Goal: Task Accomplishment & Management: Use online tool/utility

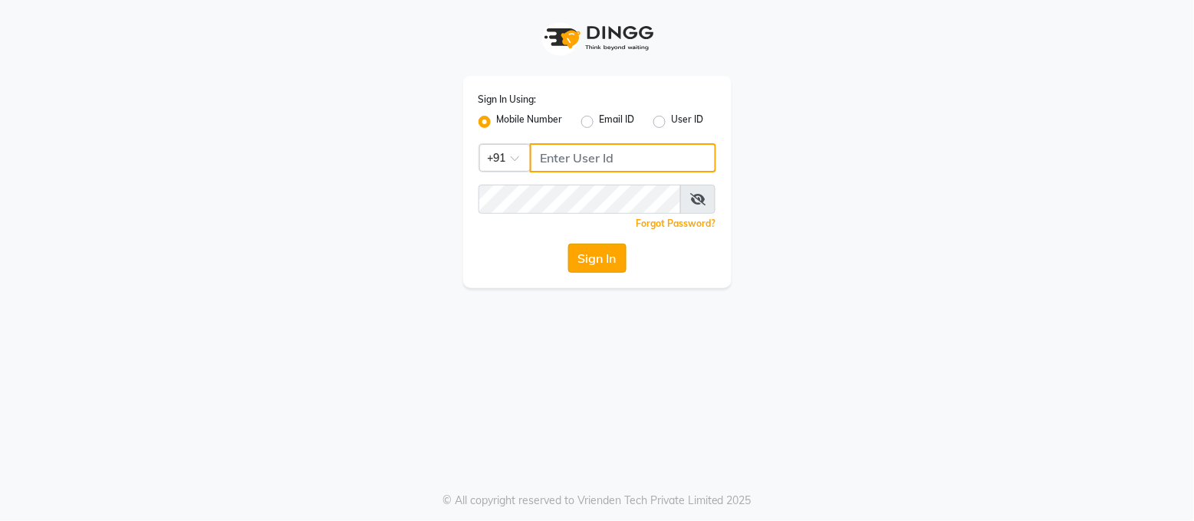
type input "8219955316"
click at [580, 262] on button "Sign In" at bounding box center [597, 258] width 58 height 29
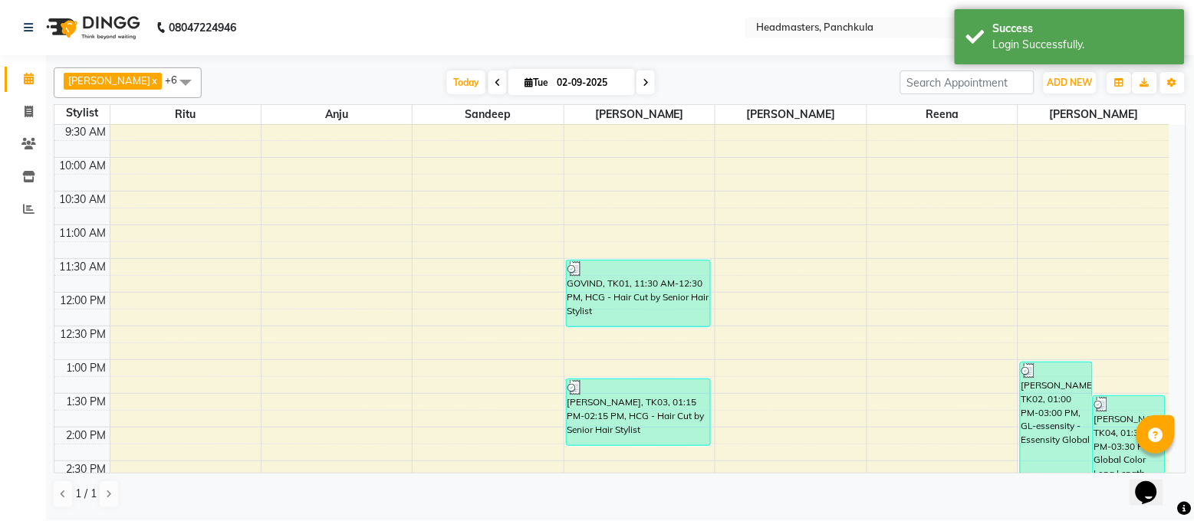
scroll to position [307, 0]
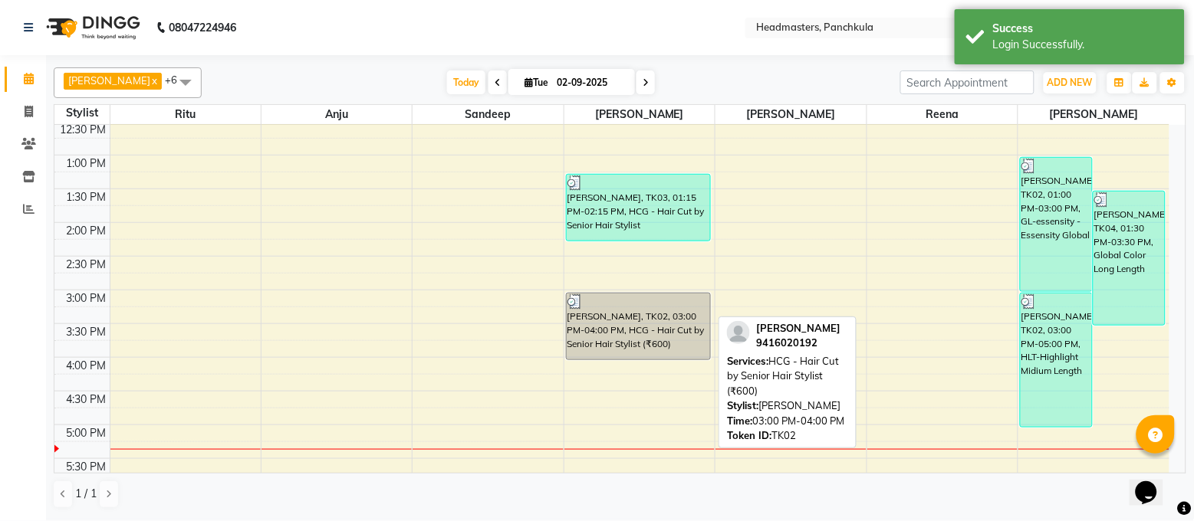
click at [648, 338] on div "[PERSON_NAME], TK02, 03:00 PM-04:00 PM, HCG - Hair Cut by Senior Hair Stylist (…" at bounding box center [639, 327] width 144 height 66
click at [32, 169] on span at bounding box center [28, 178] width 27 height 18
click at [31, 146] on icon at bounding box center [28, 144] width 15 height 12
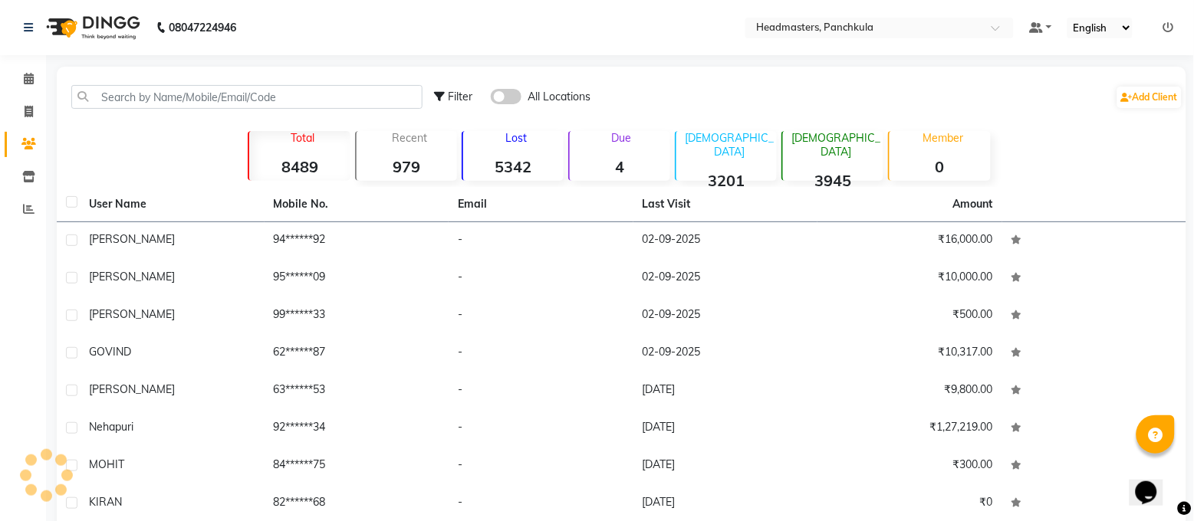
click at [34, 97] on li "Invoice" at bounding box center [23, 112] width 46 height 33
click at [38, 81] on span at bounding box center [28, 80] width 27 height 18
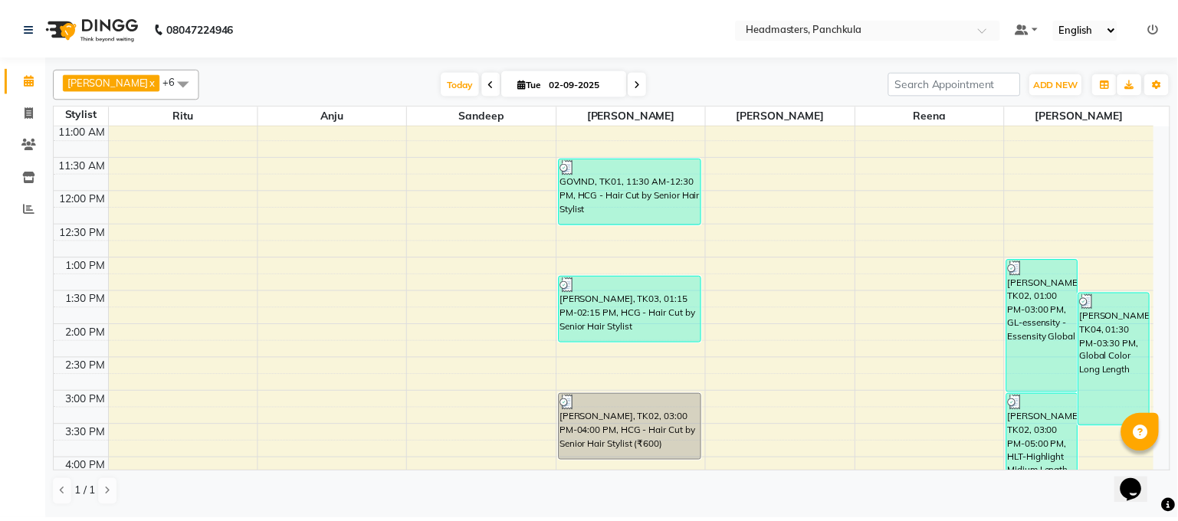
scroll to position [307, 0]
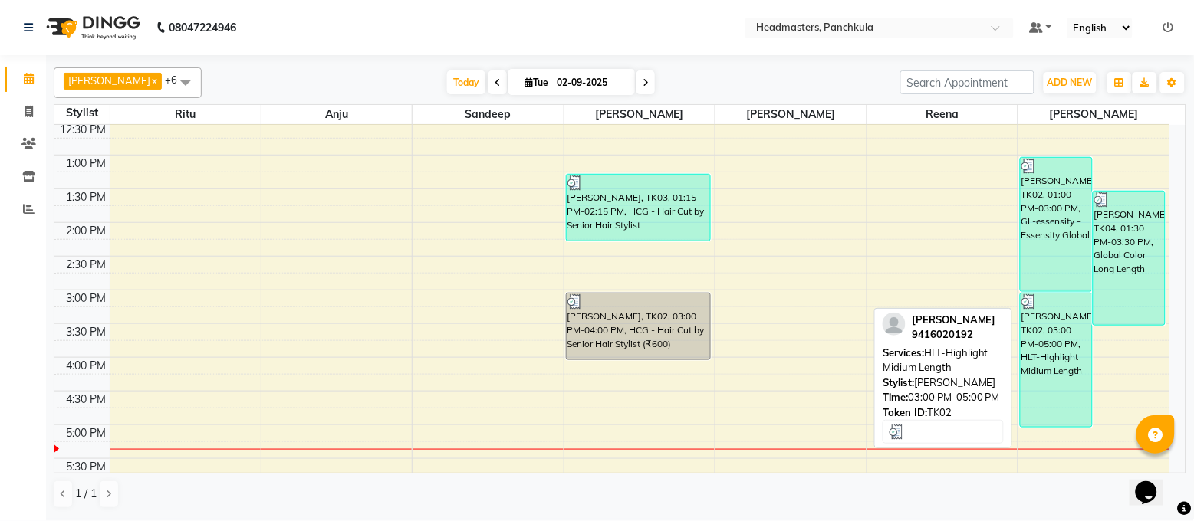
click at [1037, 347] on div "[PERSON_NAME], TK02, 03:00 PM-05:00 PM, HLT-Highlight Midium Length" at bounding box center [1056, 360] width 71 height 133
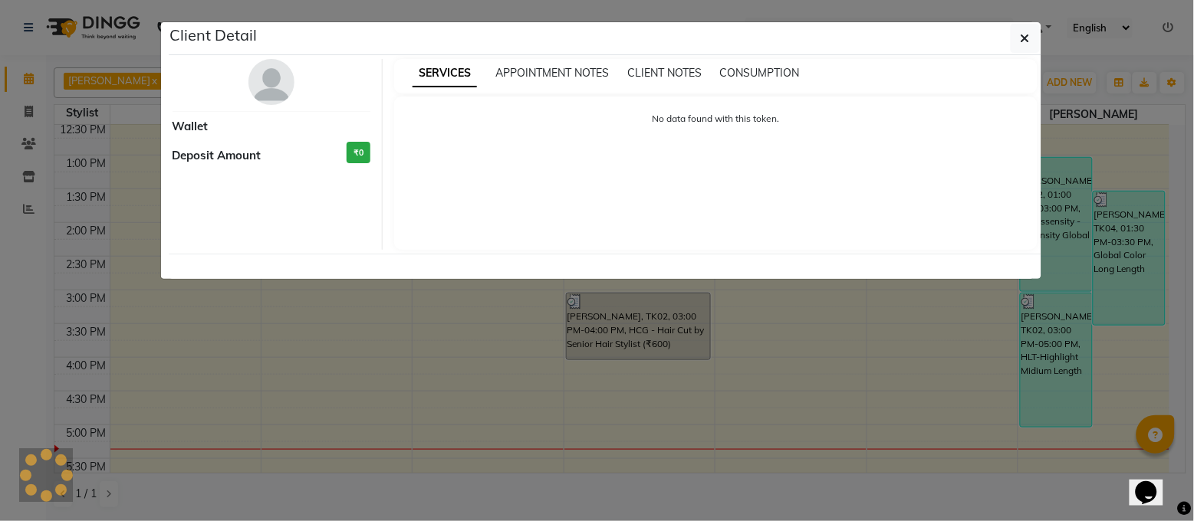
select select "3"
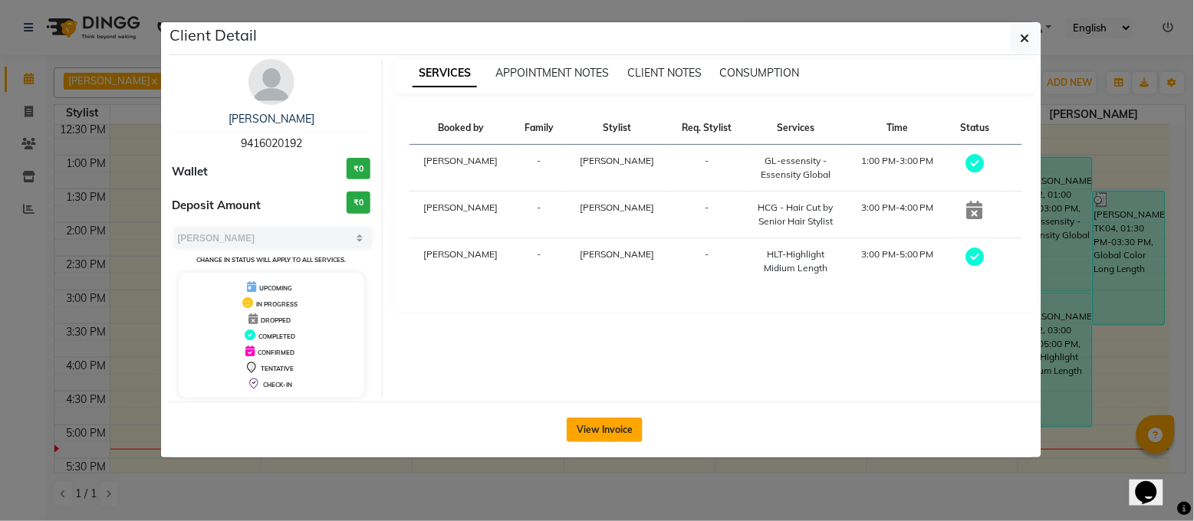
click at [585, 430] on button "View Invoice" at bounding box center [605, 430] width 76 height 25
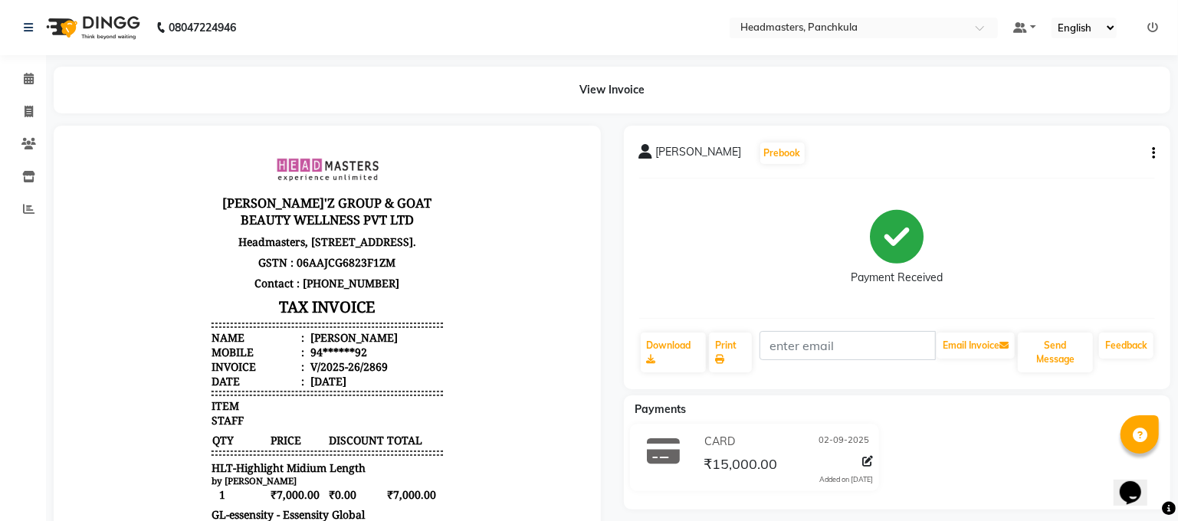
click at [0, 87] on li "Calendar" at bounding box center [23, 79] width 46 height 33
click at [21, 77] on span at bounding box center [28, 80] width 27 height 18
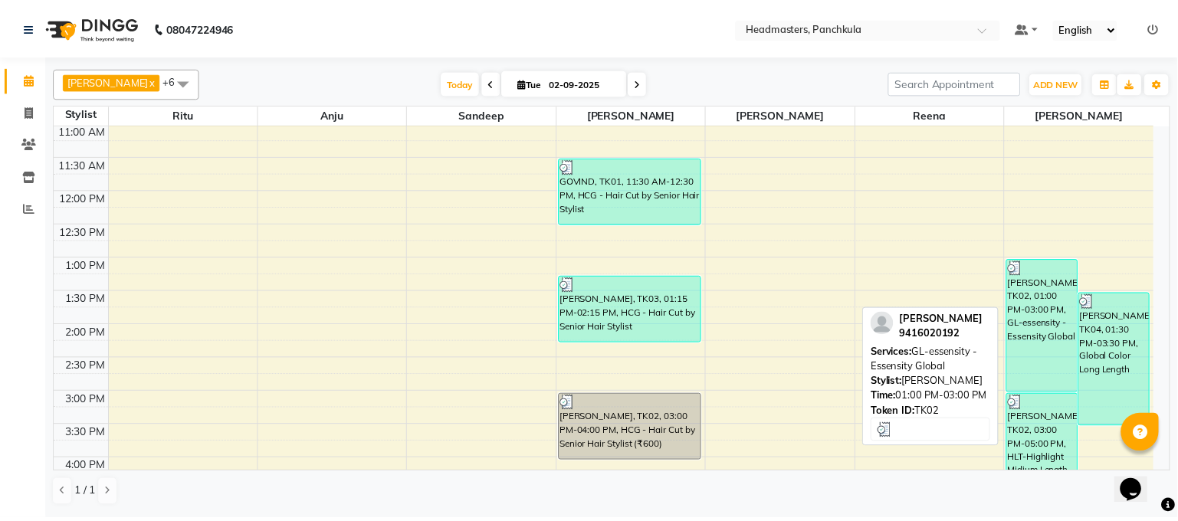
scroll to position [409, 0]
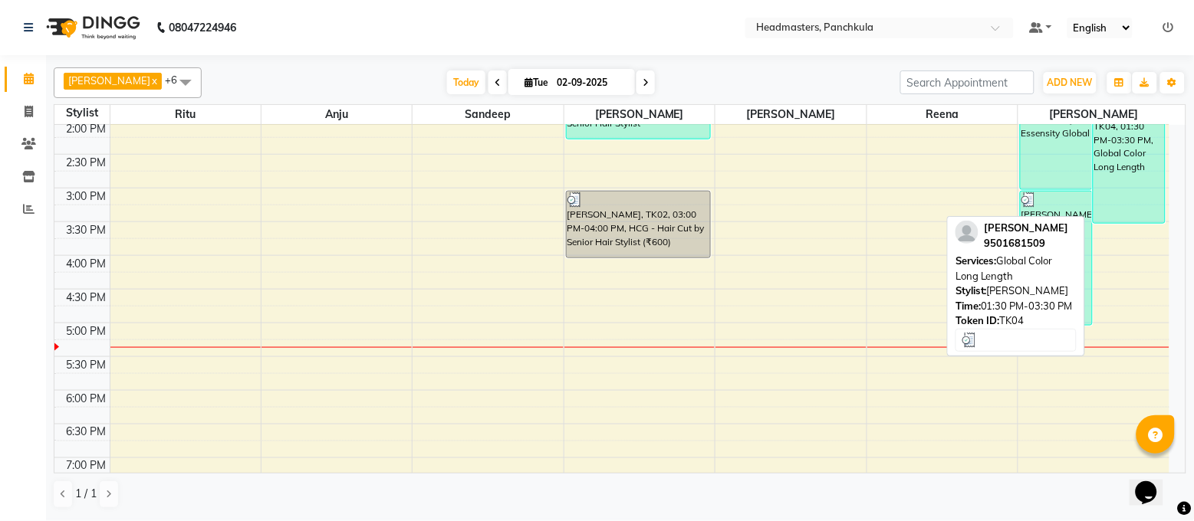
click at [1128, 182] on div "[PERSON_NAME], TK04, 01:30 PM-03:30 PM, Global Color Long Length" at bounding box center [1128, 156] width 71 height 133
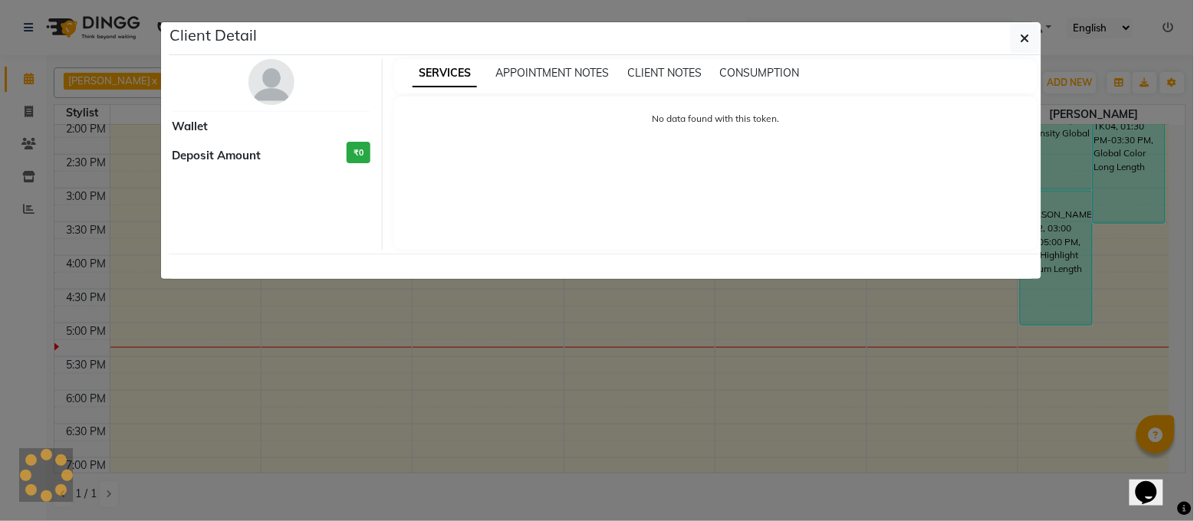
select select "3"
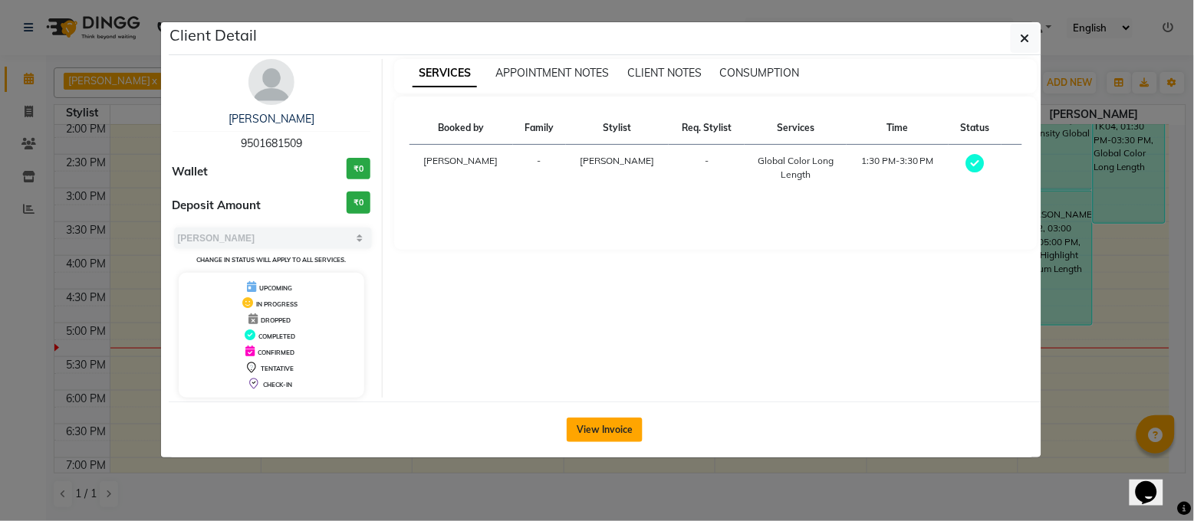
click at [609, 436] on button "View Invoice" at bounding box center [605, 430] width 76 height 25
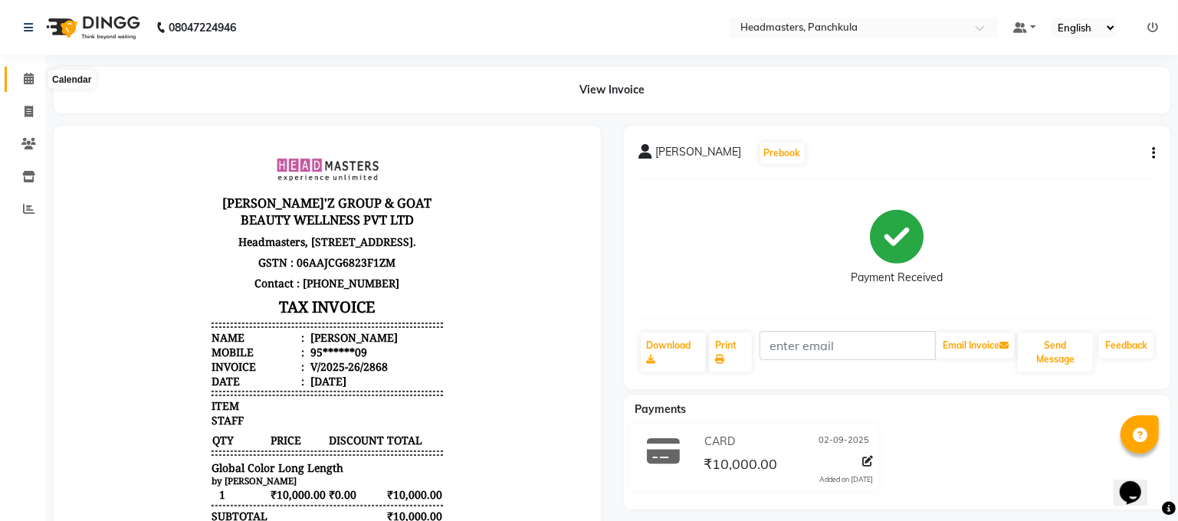
click at [24, 84] on icon at bounding box center [29, 79] width 10 height 12
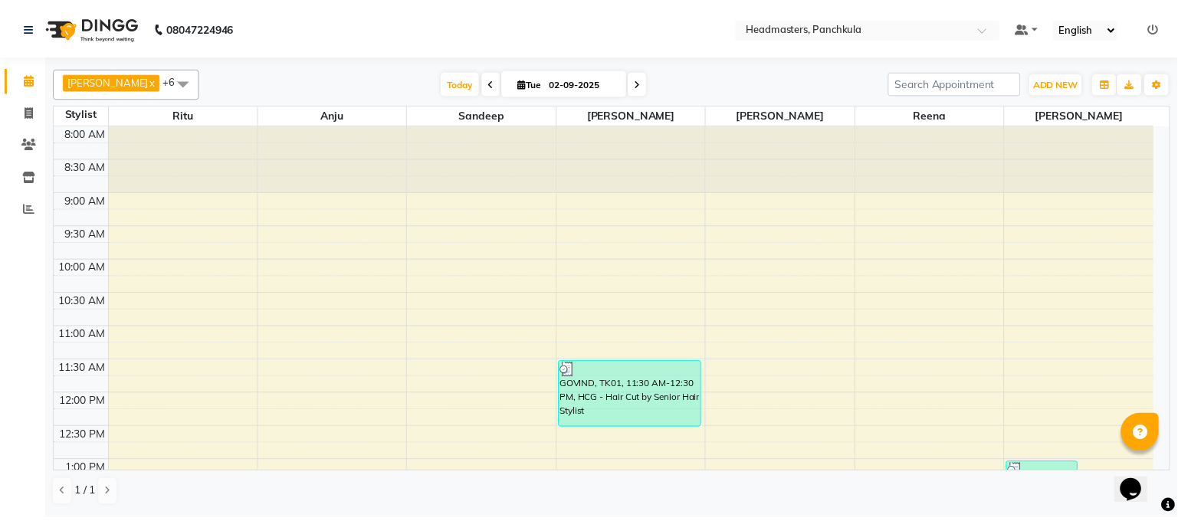
scroll to position [102, 0]
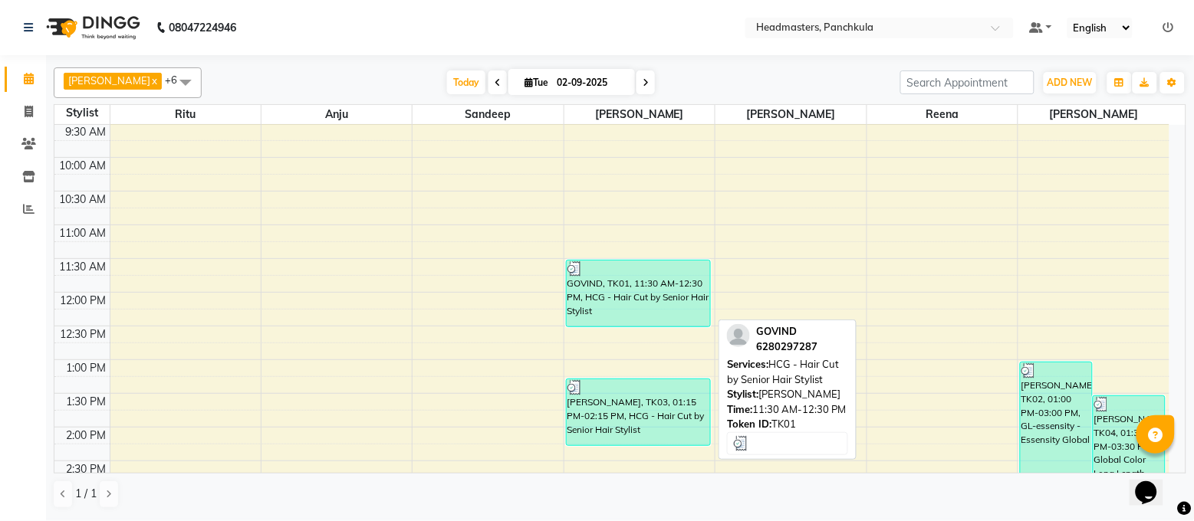
click at [608, 298] on div "GOVIND, TK01, 11:30 AM-12:30 PM, HCG - Hair Cut by Senior Hair Stylist" at bounding box center [639, 294] width 144 height 66
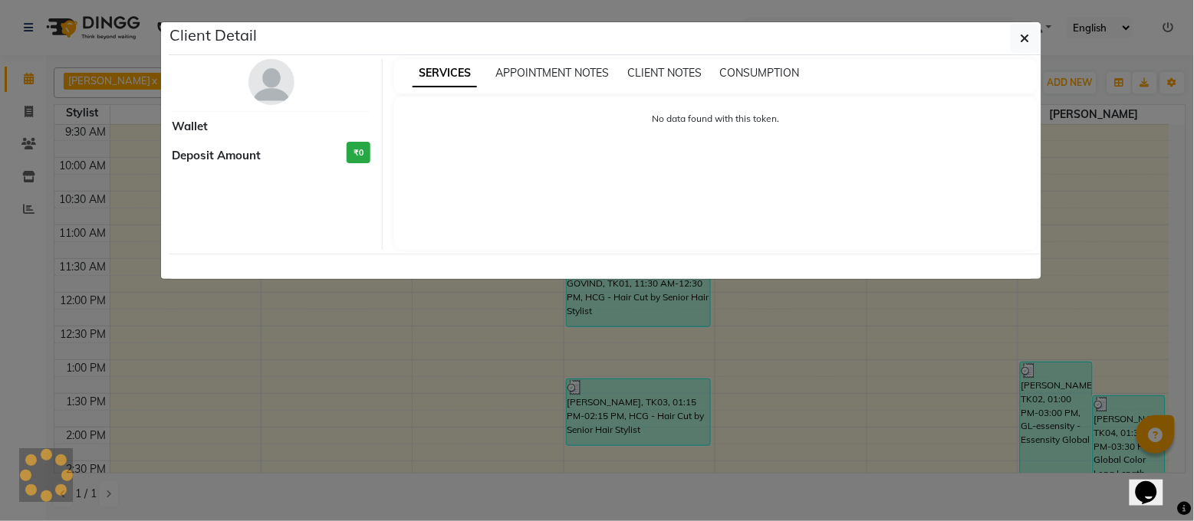
select select "3"
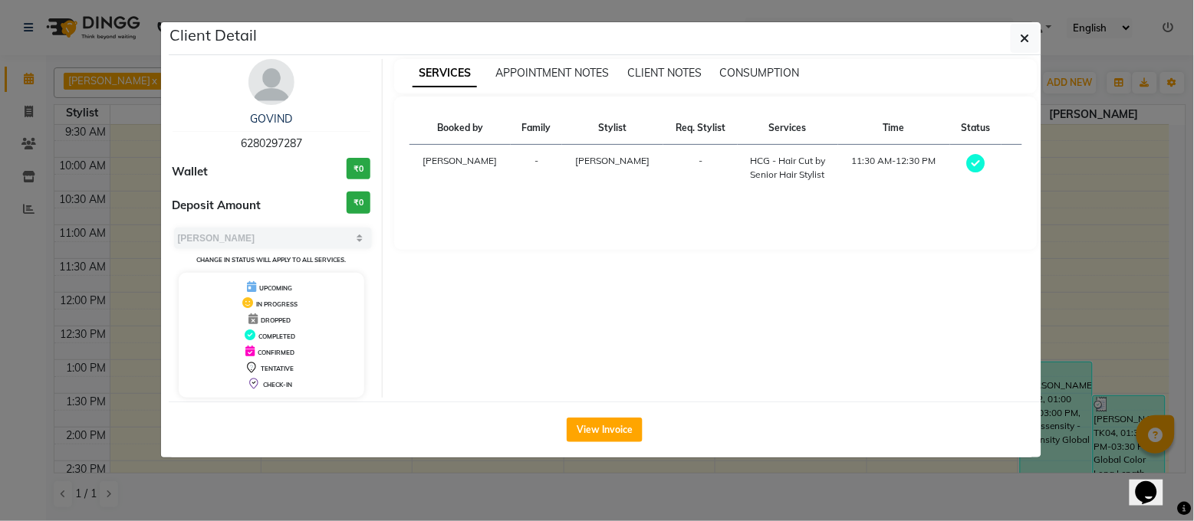
click at [607, 433] on button "View Invoice" at bounding box center [605, 430] width 76 height 25
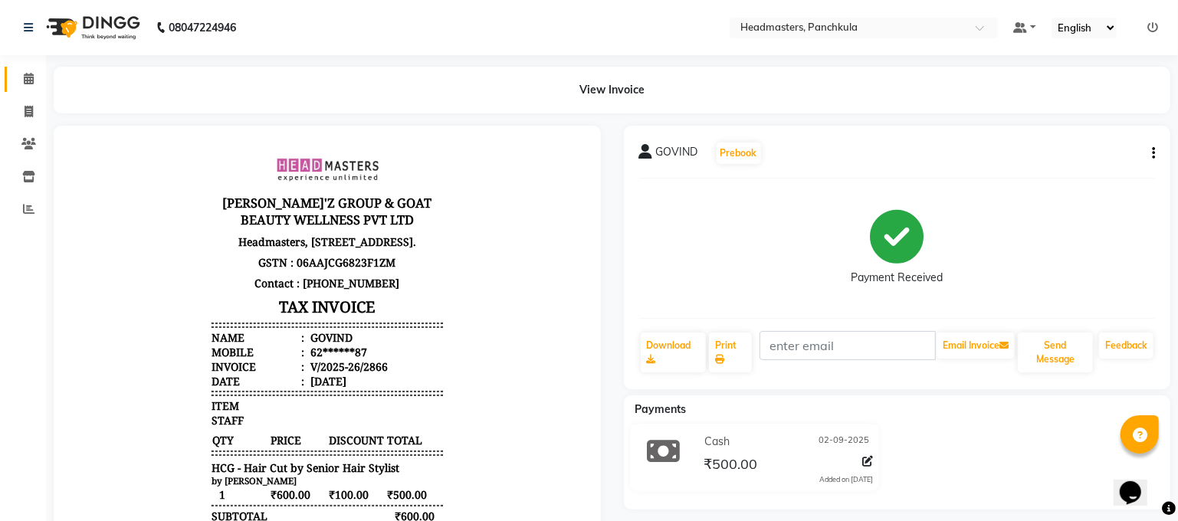
click at [15, 90] on link "Calendar" at bounding box center [23, 79] width 37 height 25
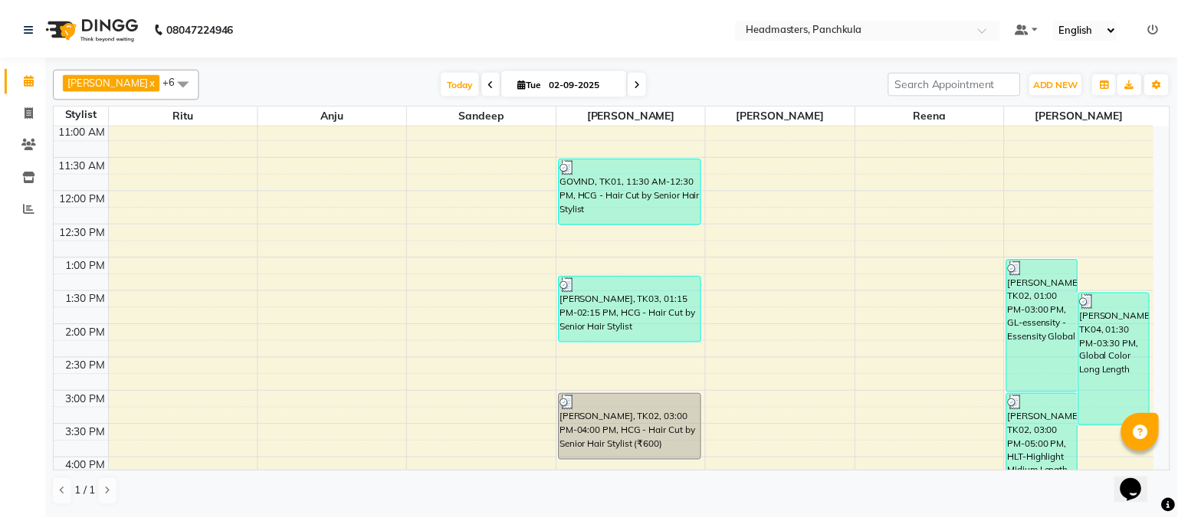
scroll to position [307, 0]
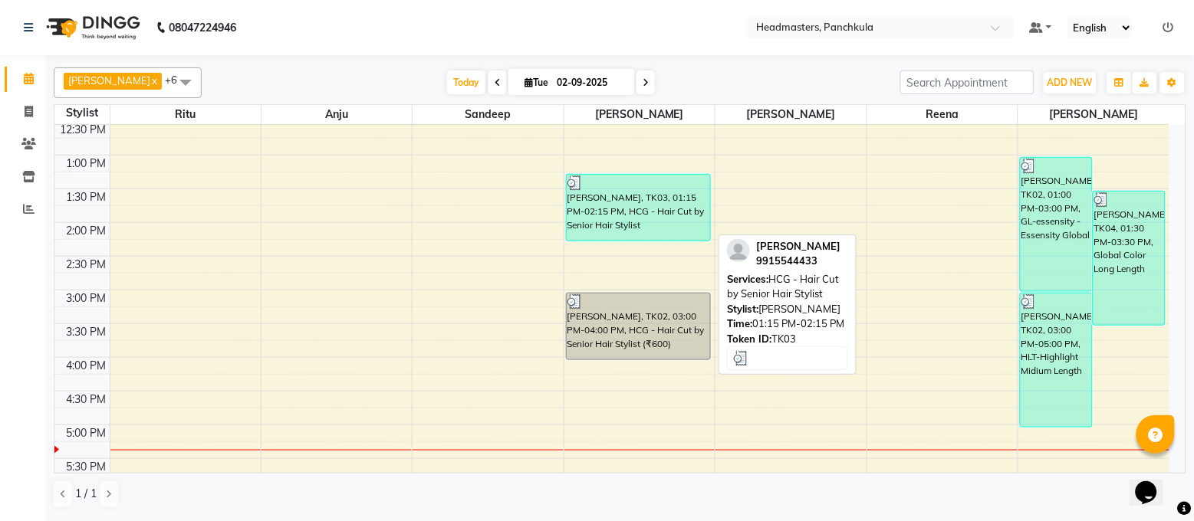
click at [599, 219] on div "[PERSON_NAME], TK03, 01:15 PM-02:15 PM, HCG - Hair Cut by Senior Hair Stylist" at bounding box center [639, 208] width 144 height 66
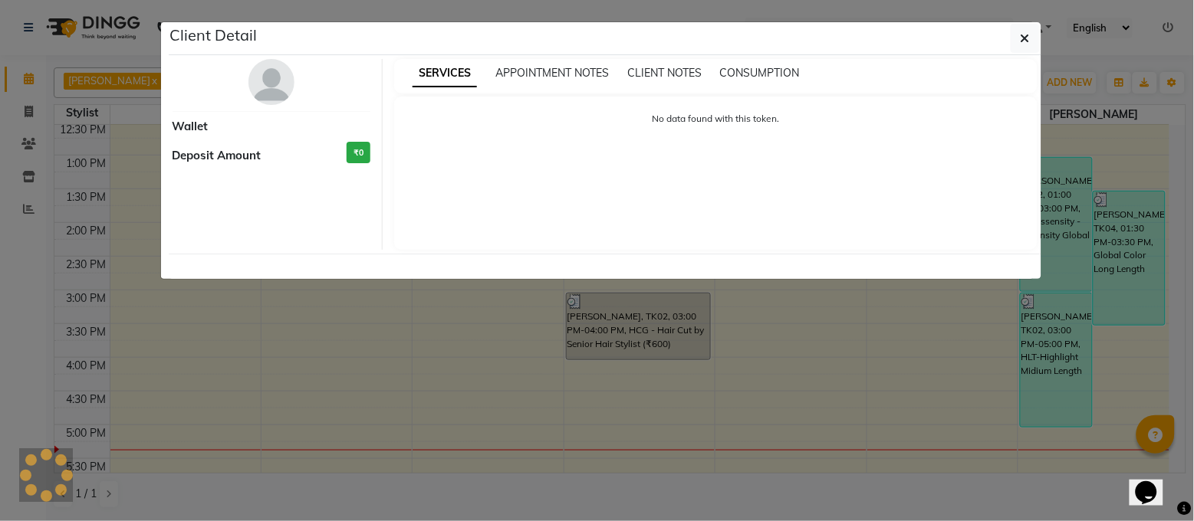
select select "3"
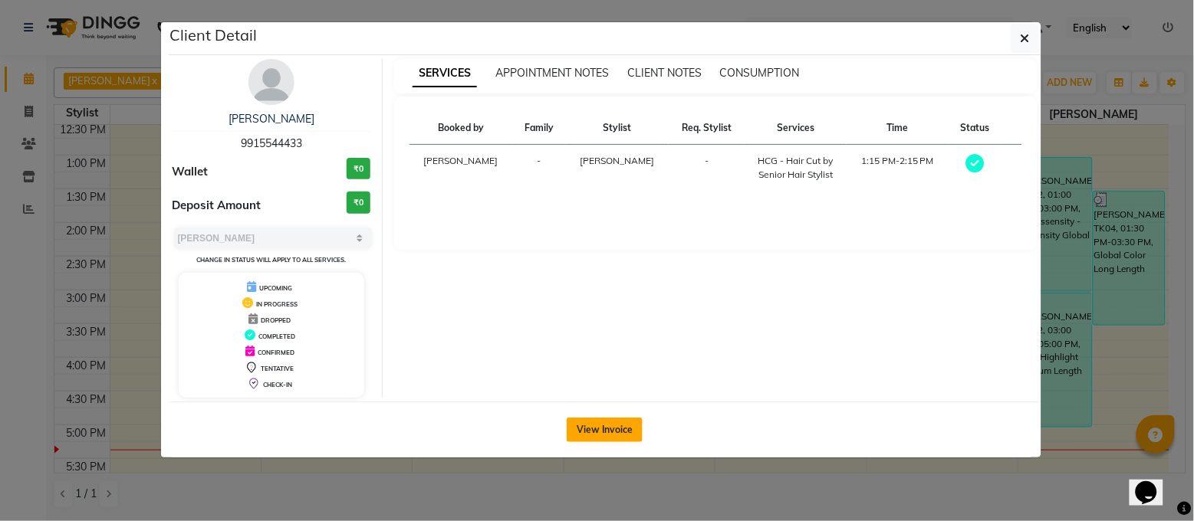
click at [612, 434] on button "View Invoice" at bounding box center [605, 430] width 76 height 25
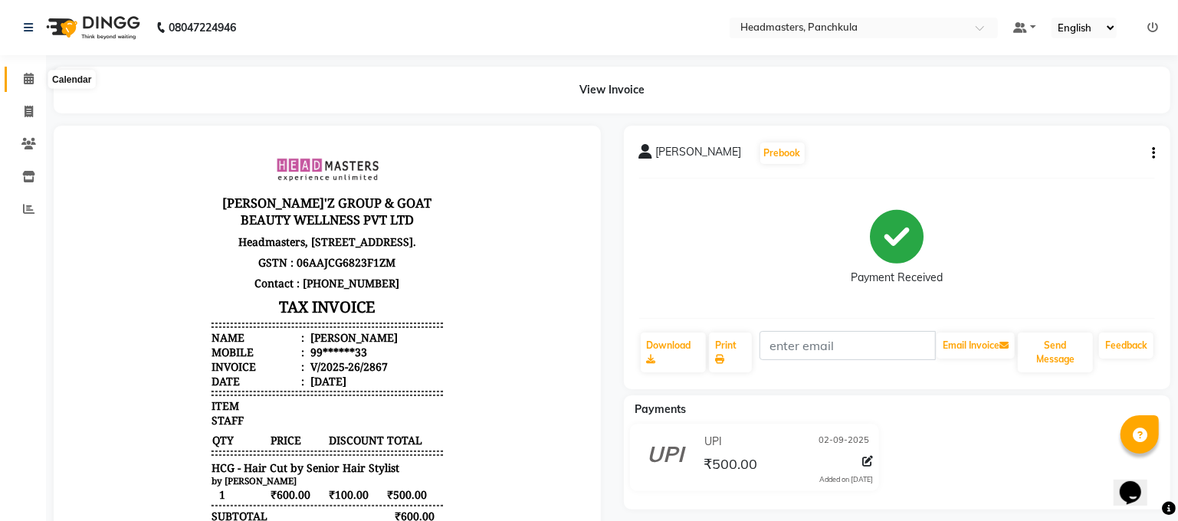
click at [30, 85] on span at bounding box center [28, 80] width 27 height 18
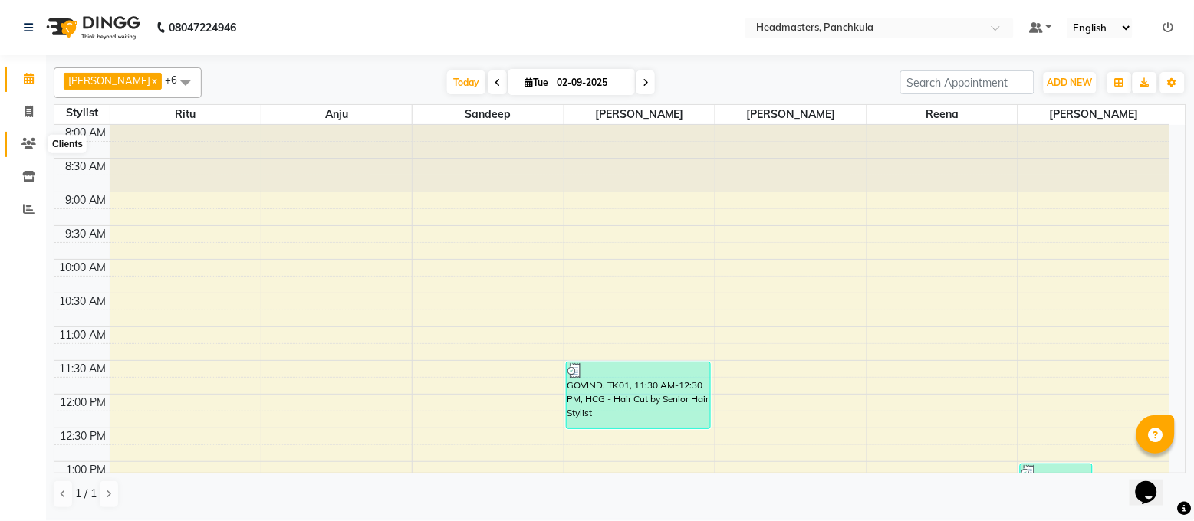
click at [28, 144] on icon at bounding box center [28, 144] width 15 height 12
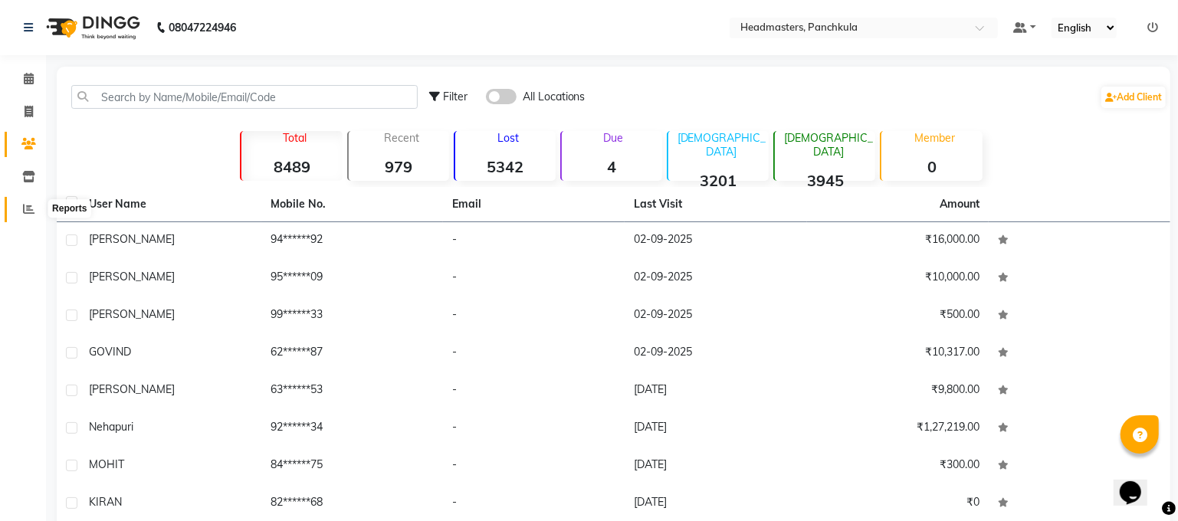
click at [28, 207] on icon at bounding box center [29, 209] width 12 height 12
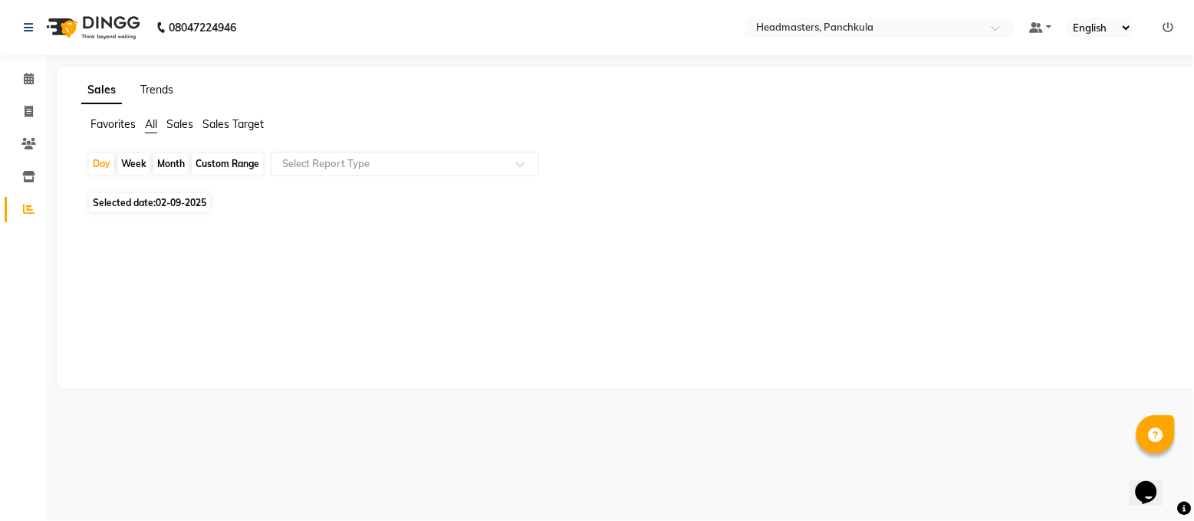
click at [158, 86] on link "Trends" at bounding box center [156, 90] width 33 height 14
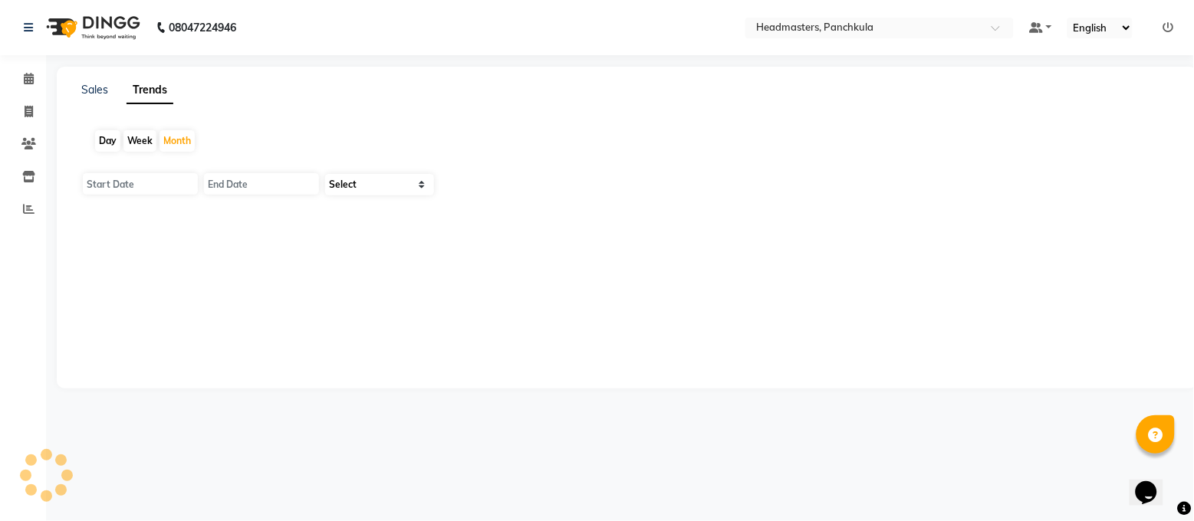
type input "[DATE]"
click at [115, 137] on div "Day" at bounding box center [107, 140] width 25 height 21
type input "02-09-2025"
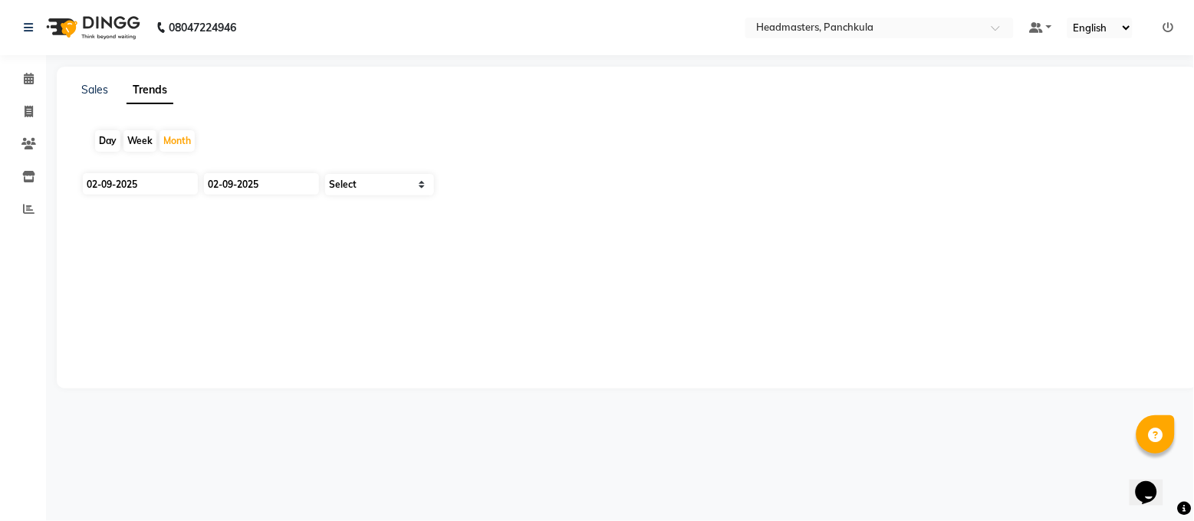
click at [97, 130] on div "Day" at bounding box center [107, 140] width 25 height 21
click at [30, 35] on link at bounding box center [31, 27] width 15 height 43
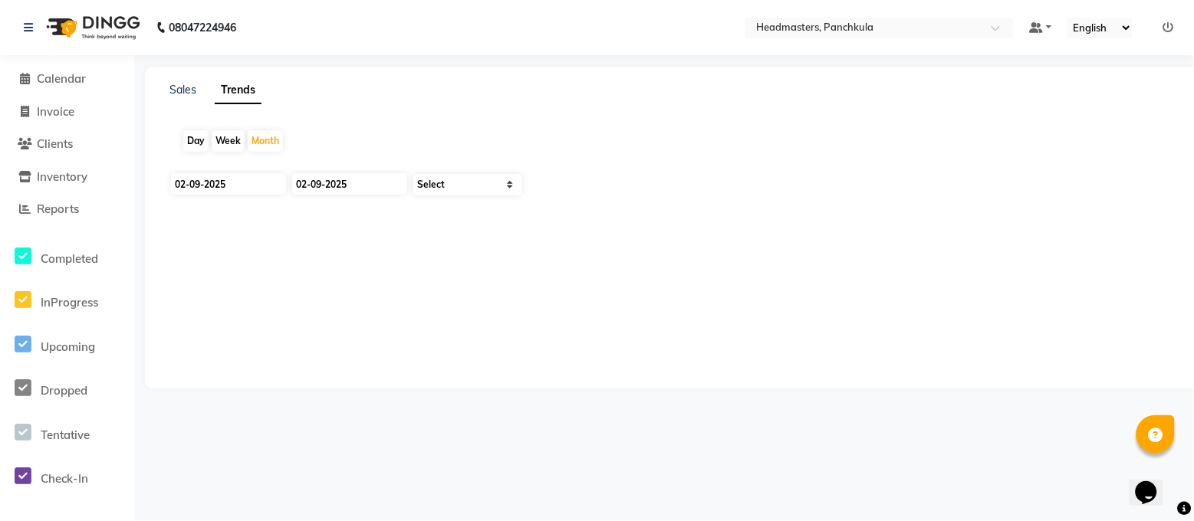
click at [38, 167] on li "Inventory" at bounding box center [67, 177] width 134 height 33
click at [35, 182] on span at bounding box center [25, 178] width 23 height 18
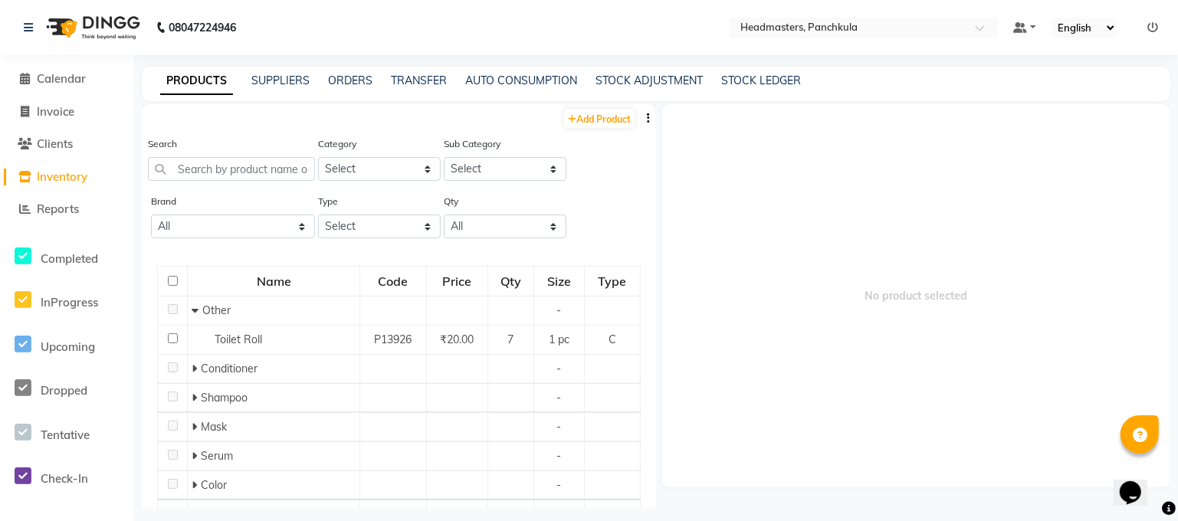
scroll to position [102, 0]
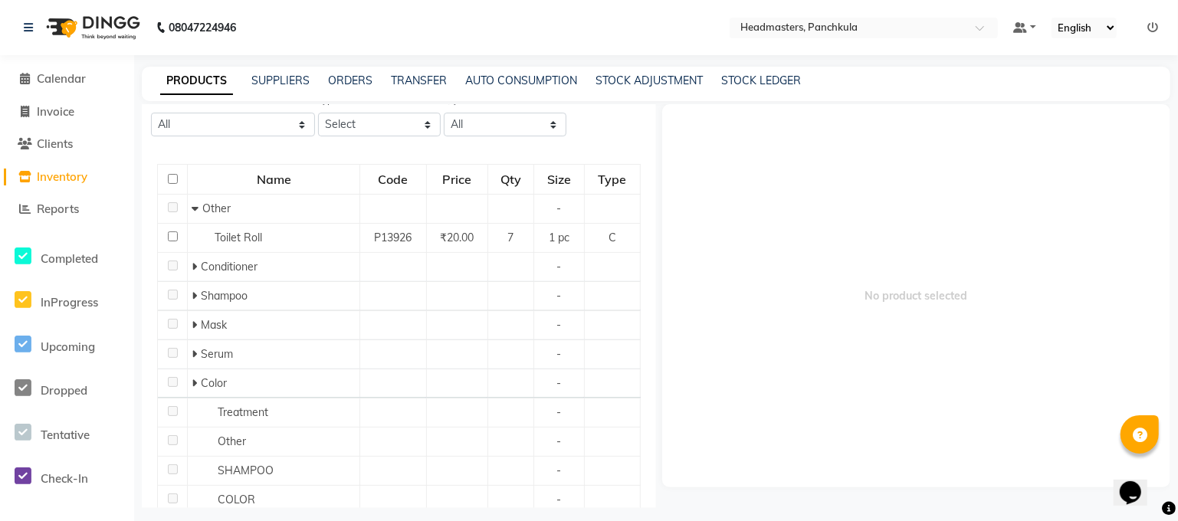
click at [90, 61] on div "Calendar Invoice Clients Inventory Reports Completed InProgress Upcoming Droppe…" at bounding box center [103, 276] width 207 height 465
click at [66, 81] on span "Calendar" at bounding box center [61, 78] width 49 height 15
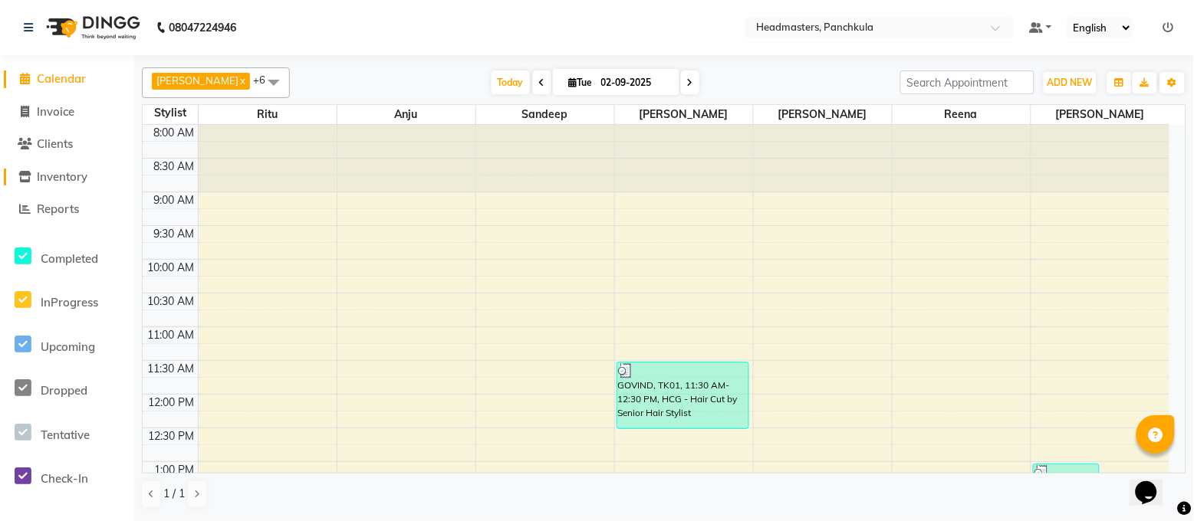
click at [61, 171] on span "Inventory" at bounding box center [62, 176] width 51 height 15
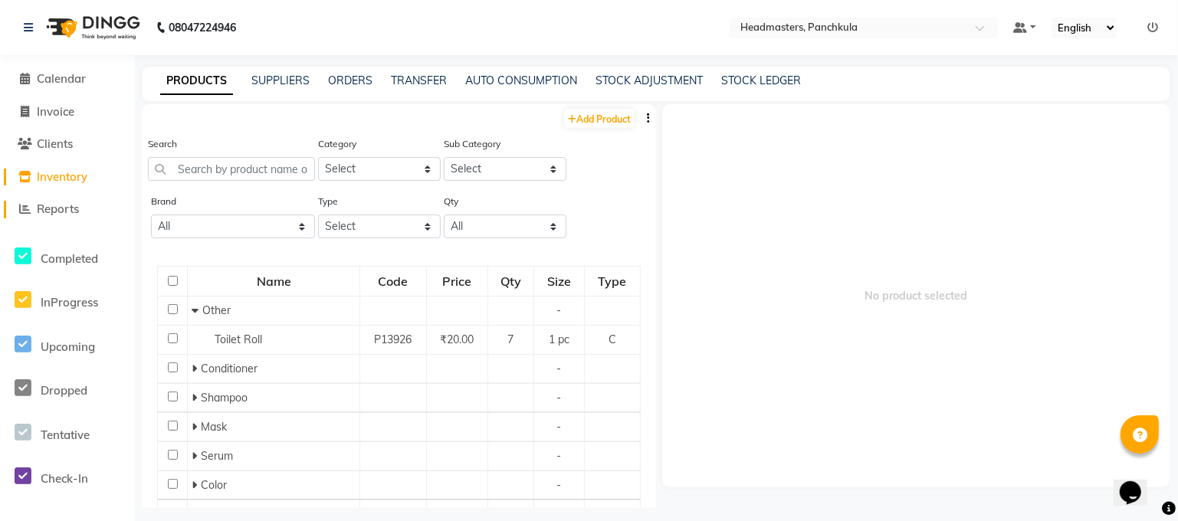
click at [75, 215] on span "Reports" at bounding box center [58, 209] width 42 height 15
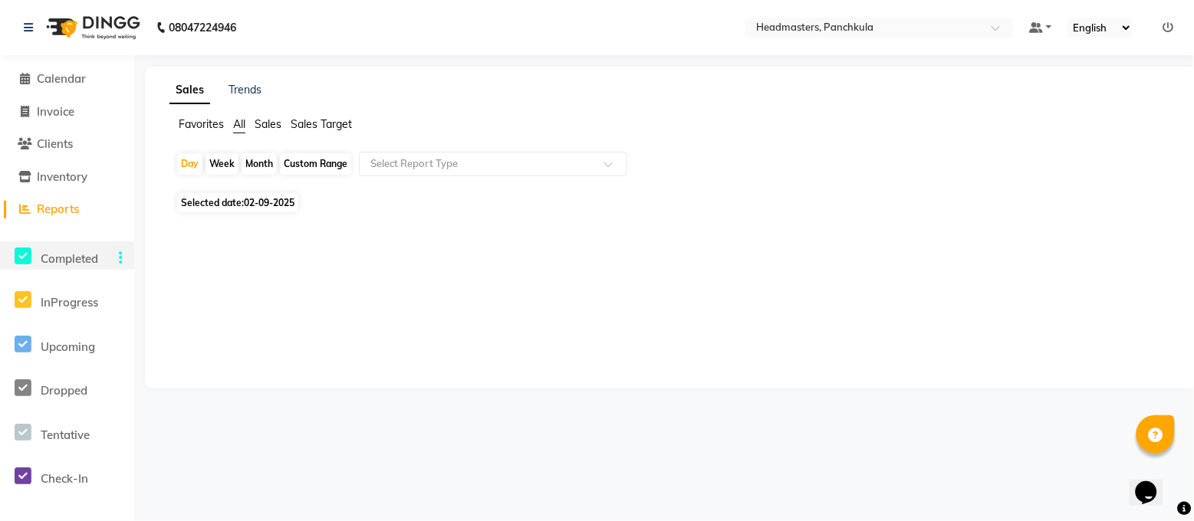
click at [67, 269] on div "Completed" at bounding box center [33, 256] width 67 height 29
click at [75, 303] on span "InProgress" at bounding box center [70, 302] width 58 height 15
click at [67, 334] on div "Upcoming" at bounding box center [33, 344] width 67 height 29
click at [123, 346] on div at bounding box center [117, 347] width 34 height 18
click at [121, 391] on icon at bounding box center [121, 390] width 4 height 1
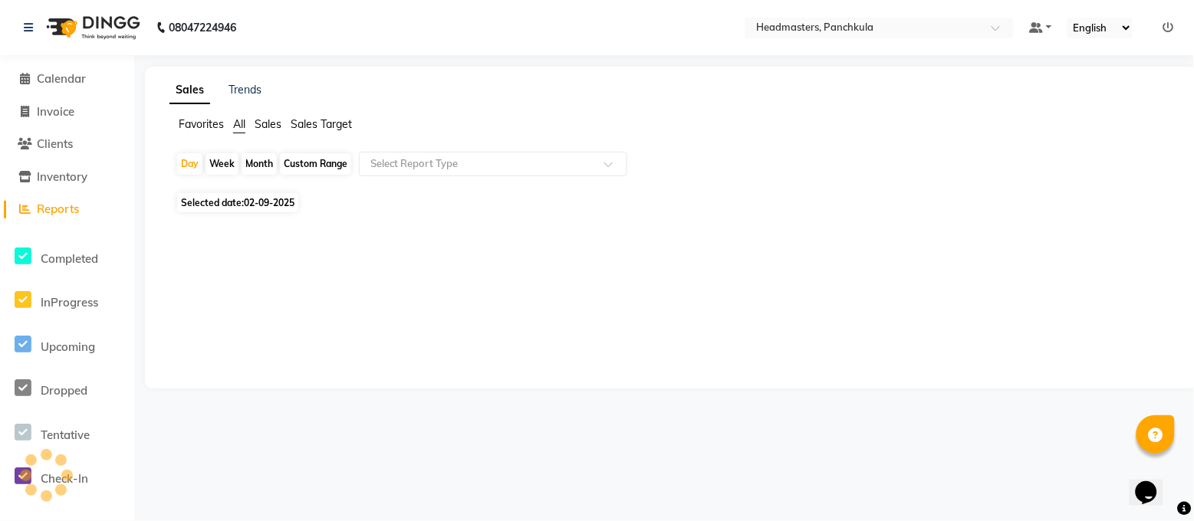
click at [322, 46] on nav "08047224946 Select Location × Headmasters, Panchkula Default Panel My Panel Eng…" at bounding box center [597, 27] width 1194 height 55
click at [80, 111] on link "Invoice" at bounding box center [67, 113] width 127 height 18
select select "service"
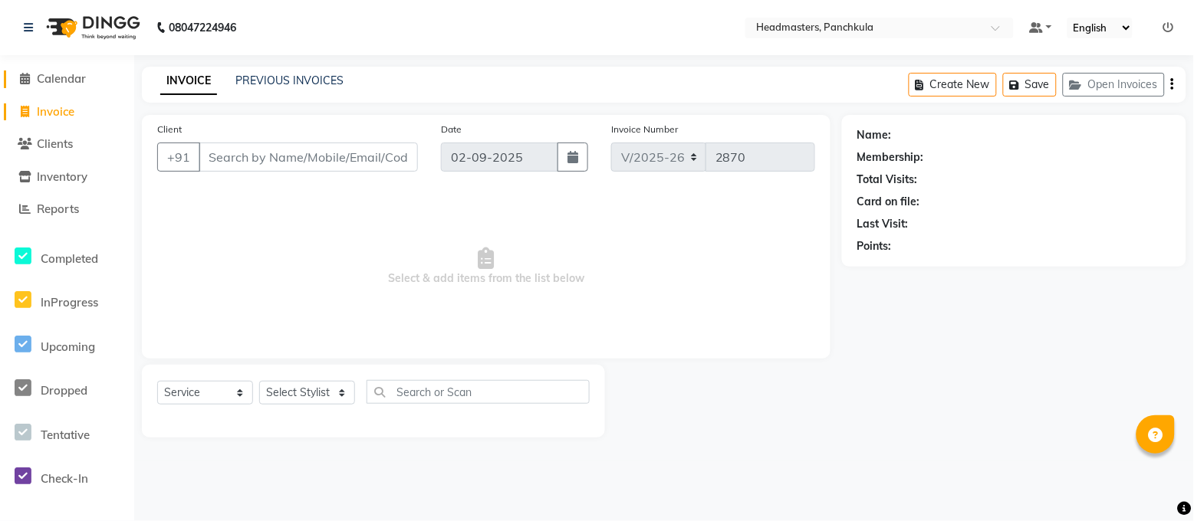
click at [64, 83] on span "Calendar" at bounding box center [61, 78] width 49 height 15
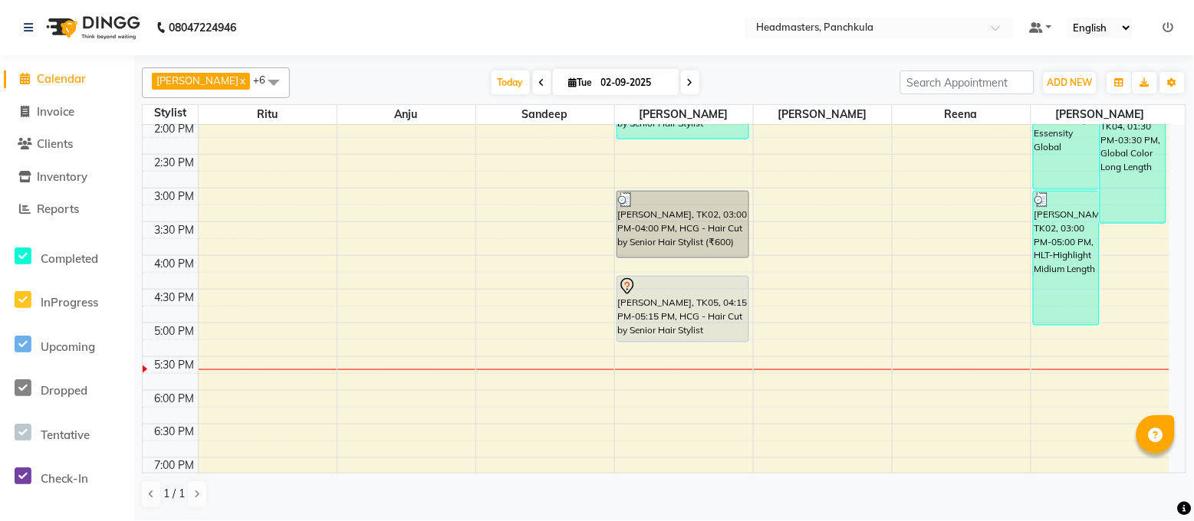
scroll to position [534, 0]
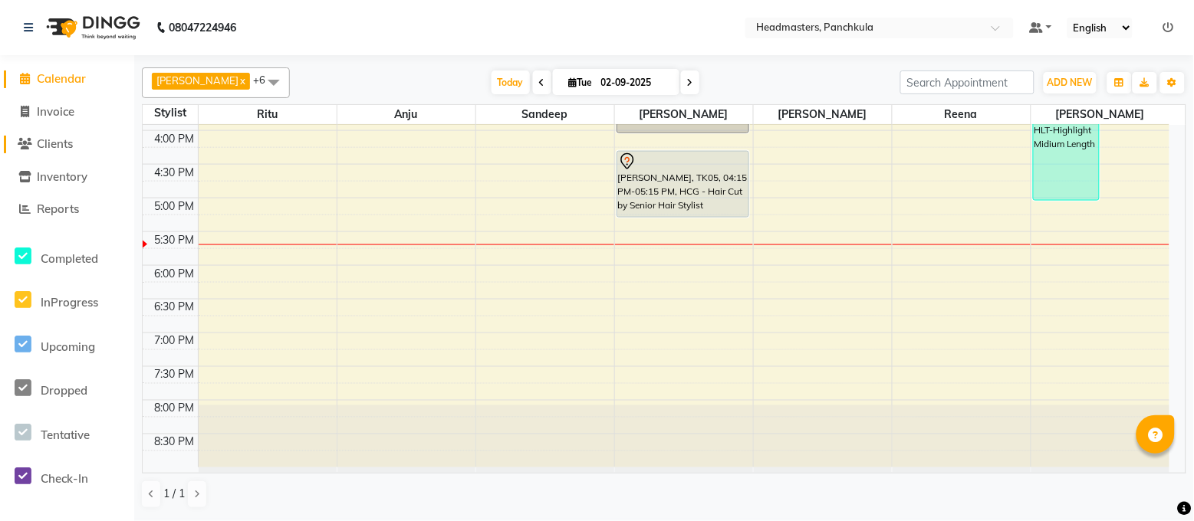
click at [40, 145] on span "Clients" at bounding box center [55, 143] width 36 height 15
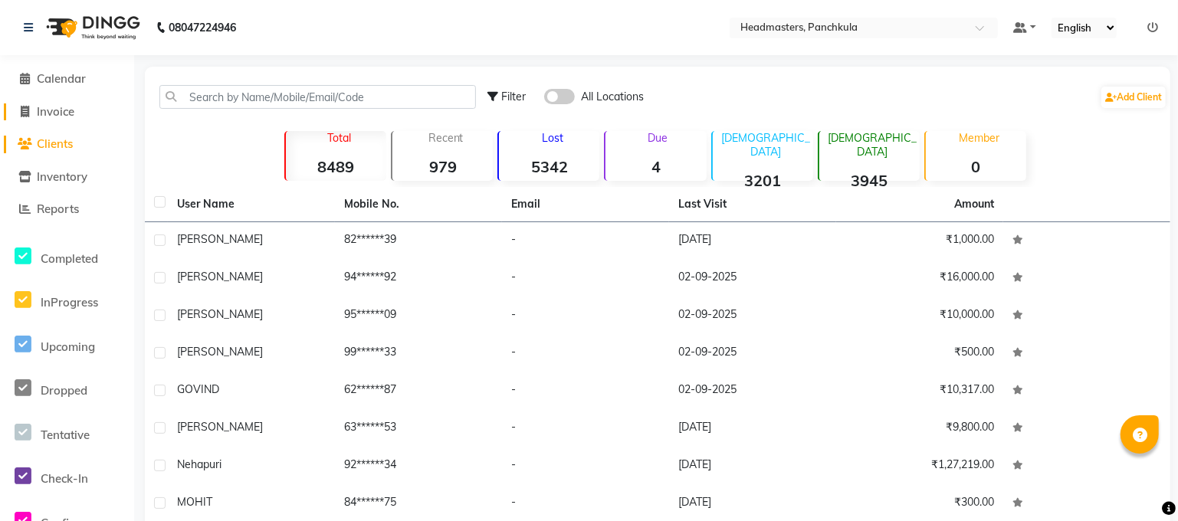
click at [54, 104] on span "Invoice" at bounding box center [56, 111] width 38 height 15
select select "service"
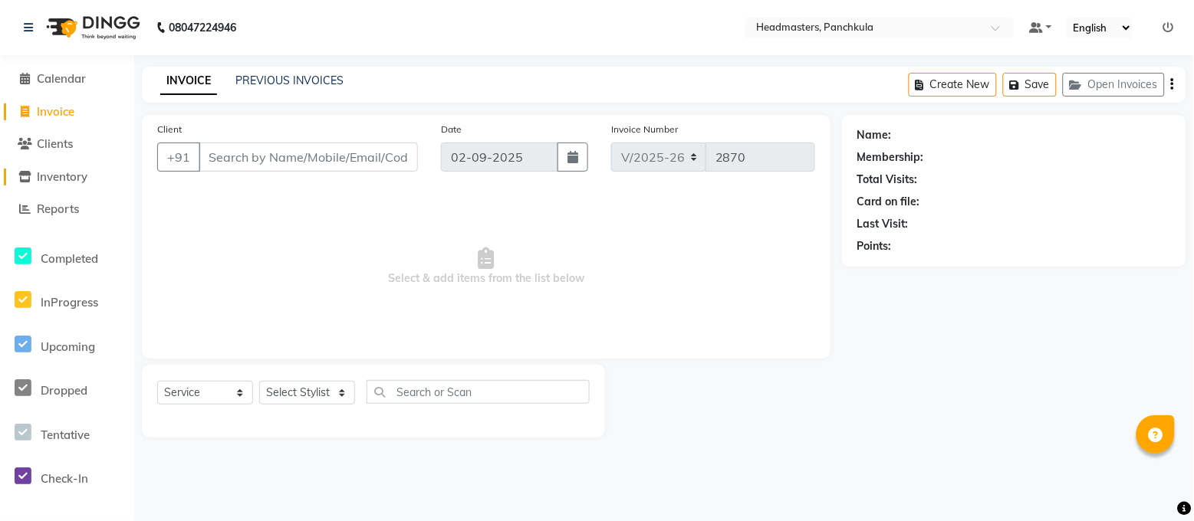
click at [67, 169] on span "Inventory" at bounding box center [62, 176] width 51 height 15
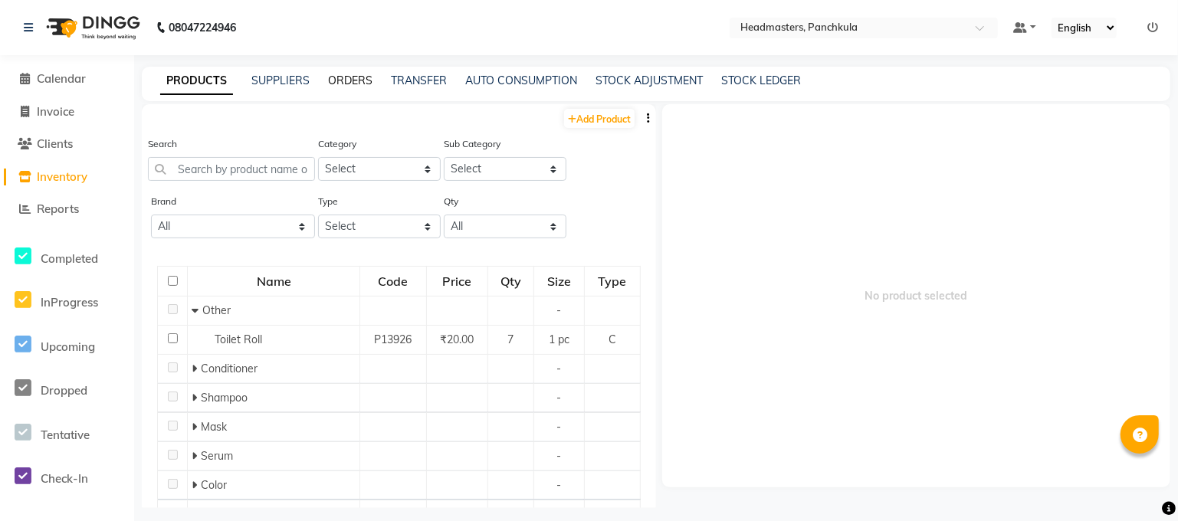
click at [344, 76] on link "ORDERS" at bounding box center [350, 81] width 44 height 14
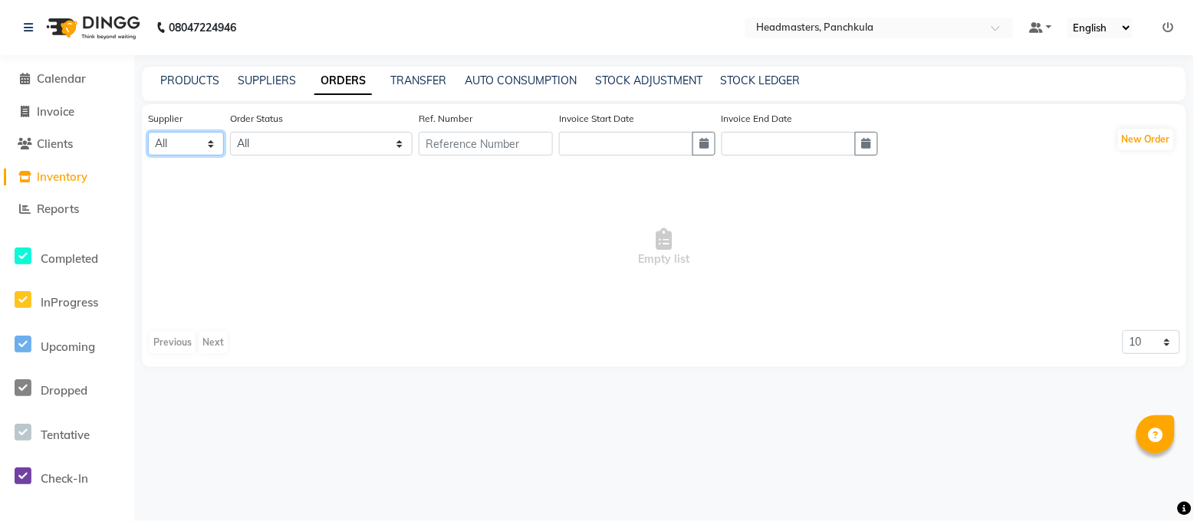
click at [184, 149] on select "All" at bounding box center [186, 144] width 76 height 24
click at [322, 150] on select "All ORDERED PARTIAL-RECEIVED RECEIVED CANCELLED RETURNED" at bounding box center [321, 144] width 182 height 24
click at [498, 149] on input "text" at bounding box center [486, 144] width 134 height 24
type input "20252600238"
click at [634, 125] on label "Invoice Start Date" at bounding box center [596, 119] width 75 height 14
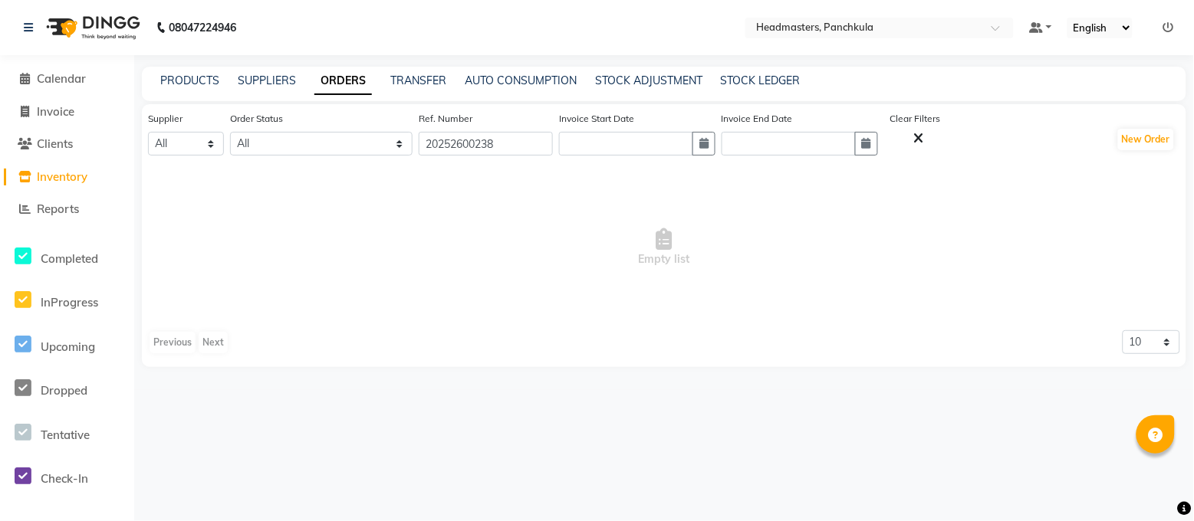
click at [631, 156] on div "Supplier All Order Status All ORDERED PARTIAL-RECEIVED RECEIVED CANCELLED RETUR…" at bounding box center [544, 139] width 793 height 58
click at [628, 140] on input "text" at bounding box center [626, 144] width 134 height 24
select select "9"
select select "2025"
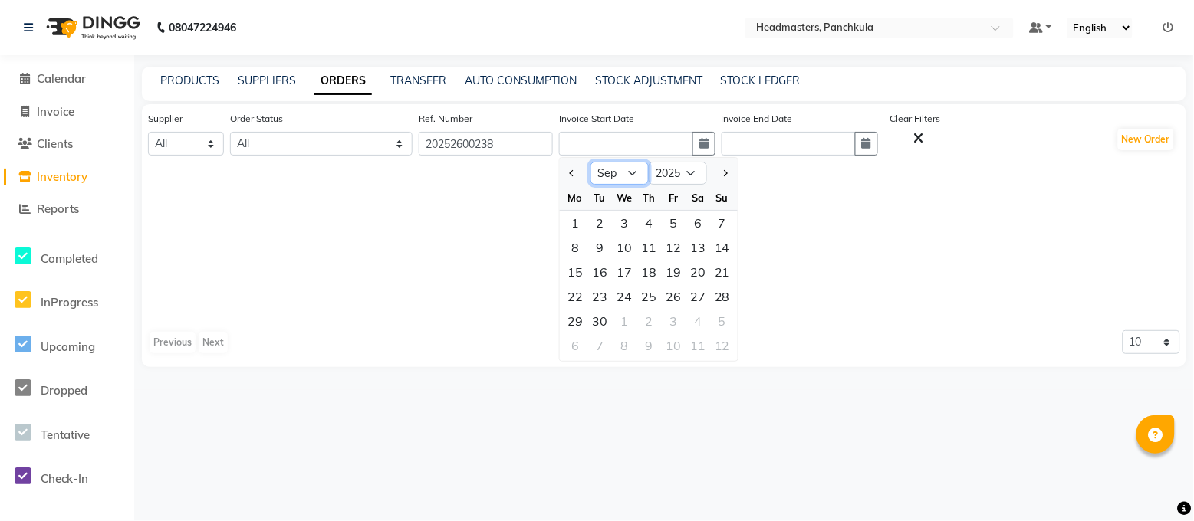
click at [649, 174] on select "Jan Feb Mar Apr May Jun [DATE] Aug Sep Oct Nov Dec" at bounding box center [619, 173] width 58 height 23
select select "8"
click at [605, 162] on select "Jan Feb Mar Apr May Jun [DATE] Aug Sep Oct Nov Dec" at bounding box center [619, 173] width 58 height 23
click at [635, 319] on div "27" at bounding box center [624, 321] width 25 height 25
type input "[DATE]"
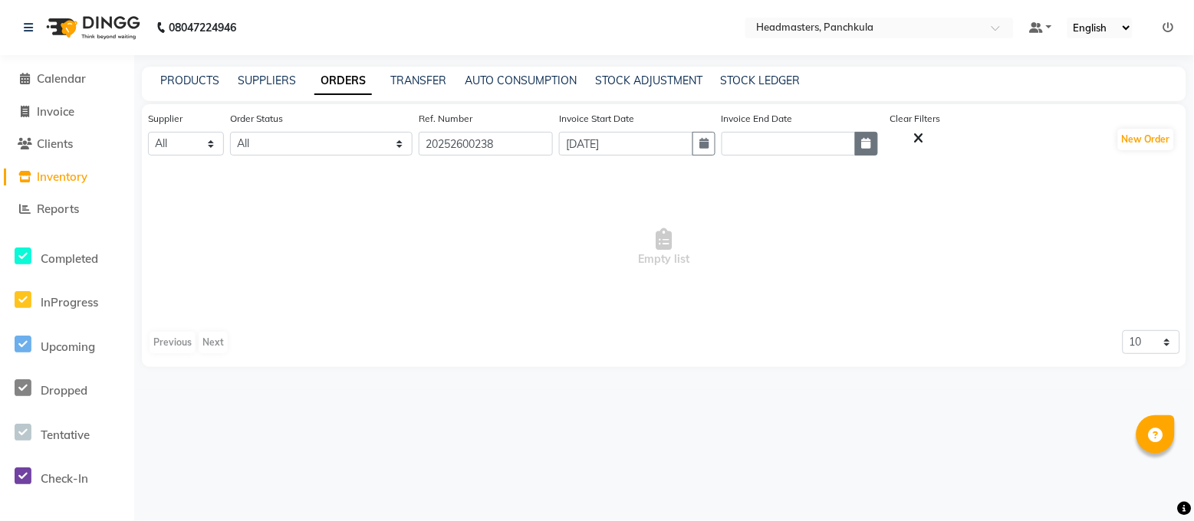
click at [871, 140] on icon "button" at bounding box center [866, 143] width 9 height 11
select select "9"
select select "2025"
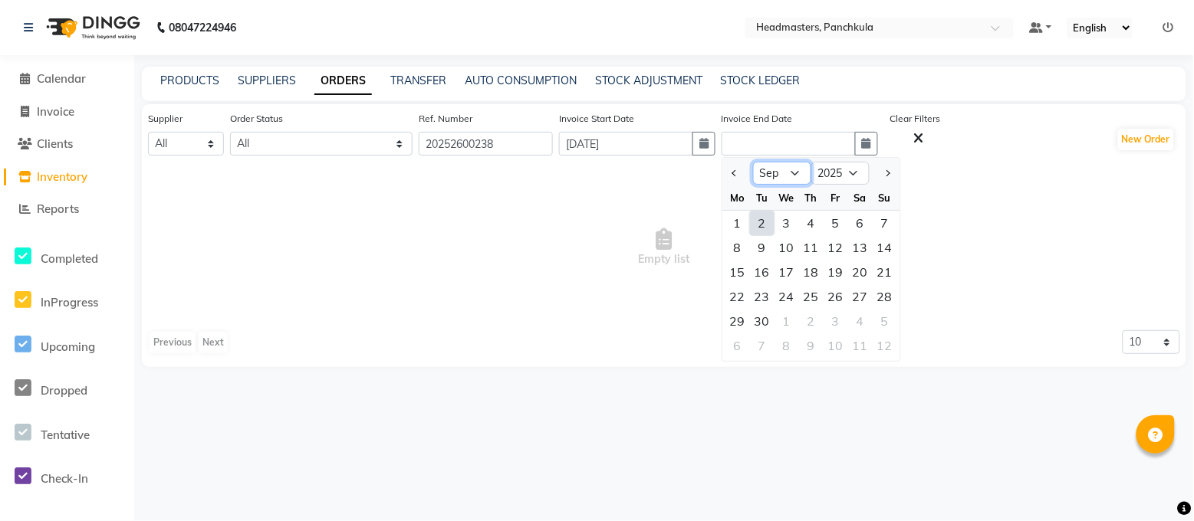
click at [811, 176] on select "Jan Feb Mar Apr May Jun [DATE] Aug Sep Oct Nov Dec" at bounding box center [782, 173] width 58 height 23
select select "8"
click at [779, 162] on select "Jan Feb Mar Apr May Jun [DATE] Aug Sep Oct Nov Dec" at bounding box center [782, 173] width 58 height 23
click at [799, 319] on div "27" at bounding box center [786, 321] width 25 height 25
type input "[DATE]"
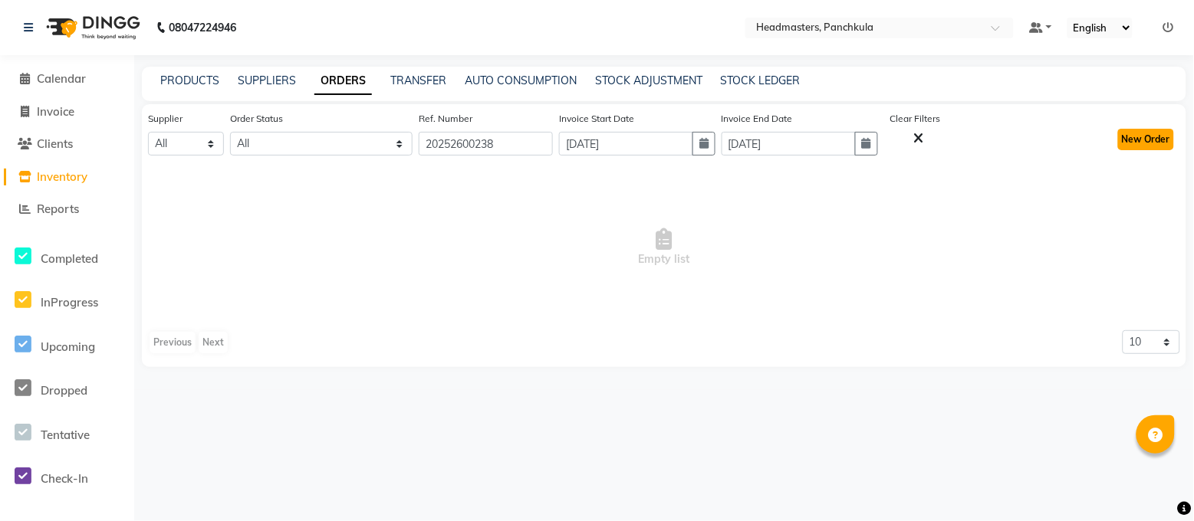
click at [1153, 138] on button "New Order" at bounding box center [1146, 139] width 56 height 21
select select "true"
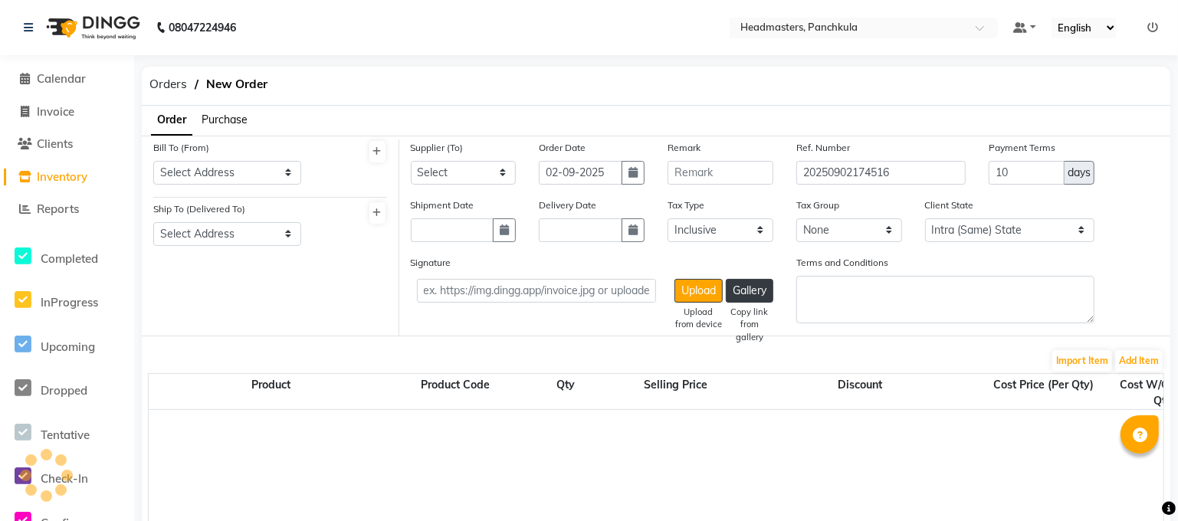
select select "3255"
click at [47, 71] on span "Calendar" at bounding box center [61, 78] width 49 height 15
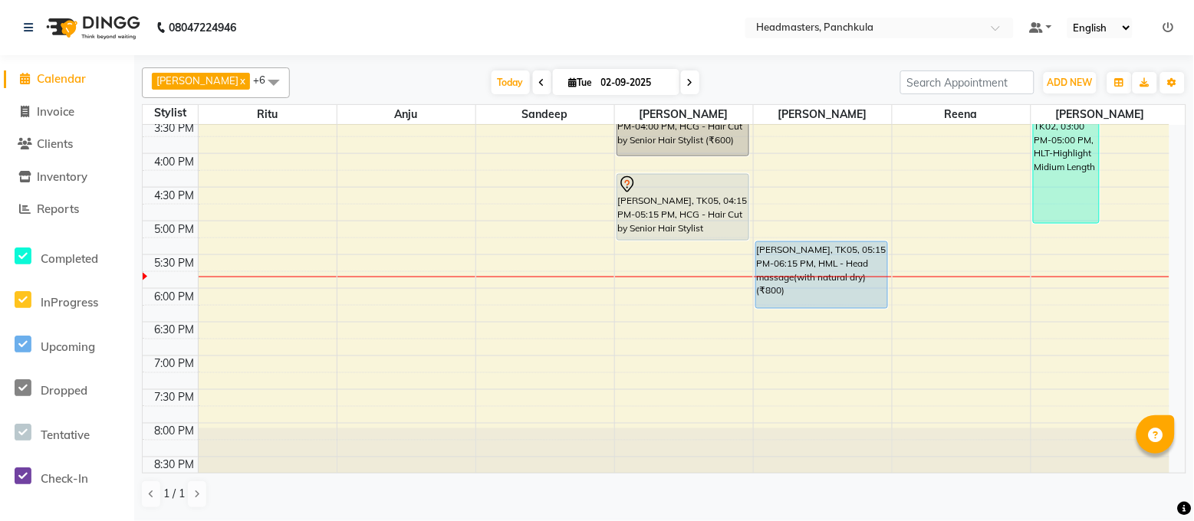
scroll to position [204, 0]
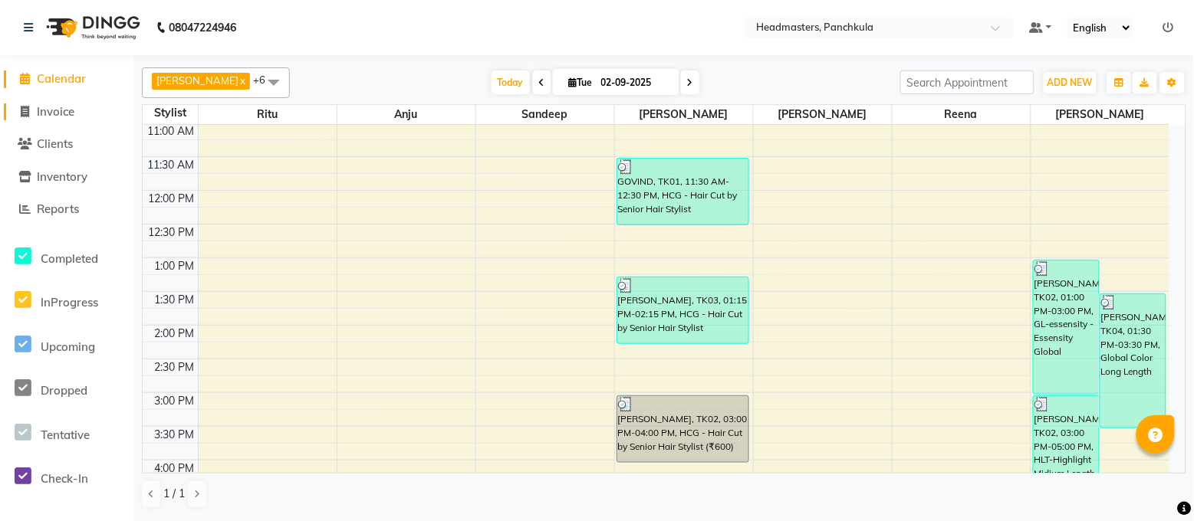
click at [35, 115] on span at bounding box center [25, 113] width 23 height 18
select select "service"
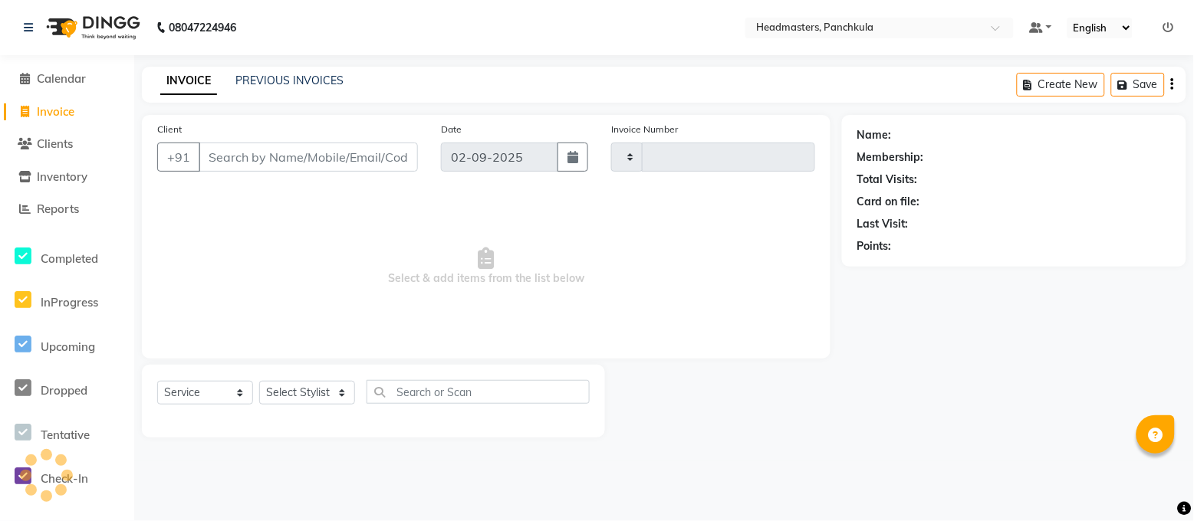
type input "2870"
select select "7376"
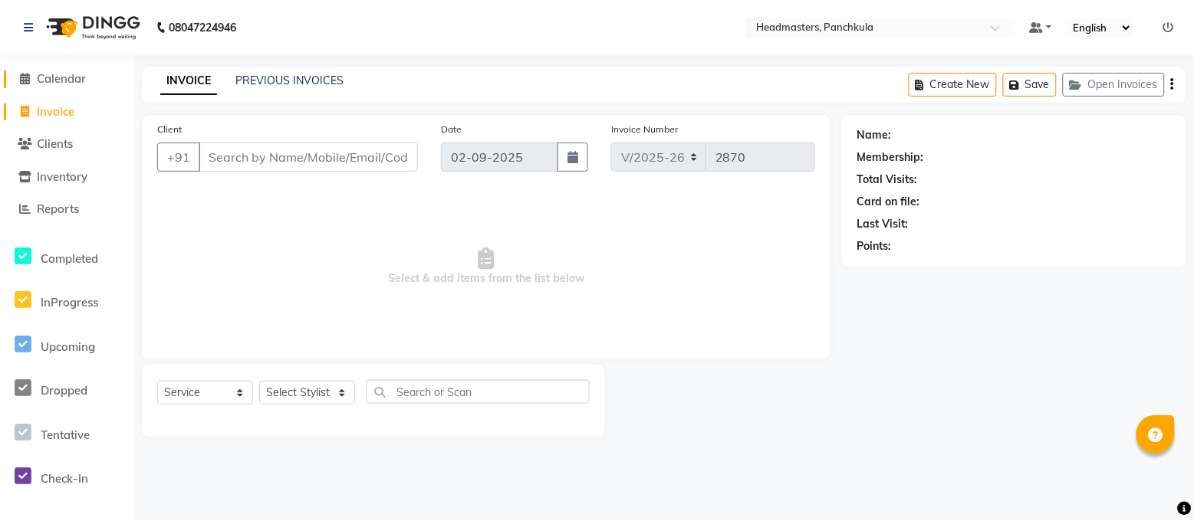
click at [71, 77] on span "Calendar" at bounding box center [61, 78] width 49 height 15
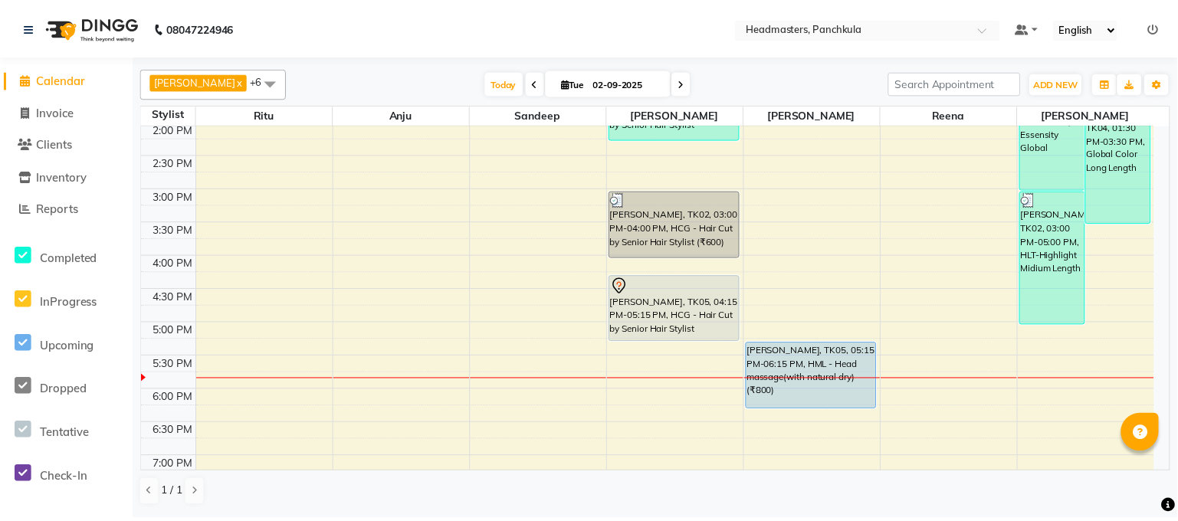
scroll to position [511, 0]
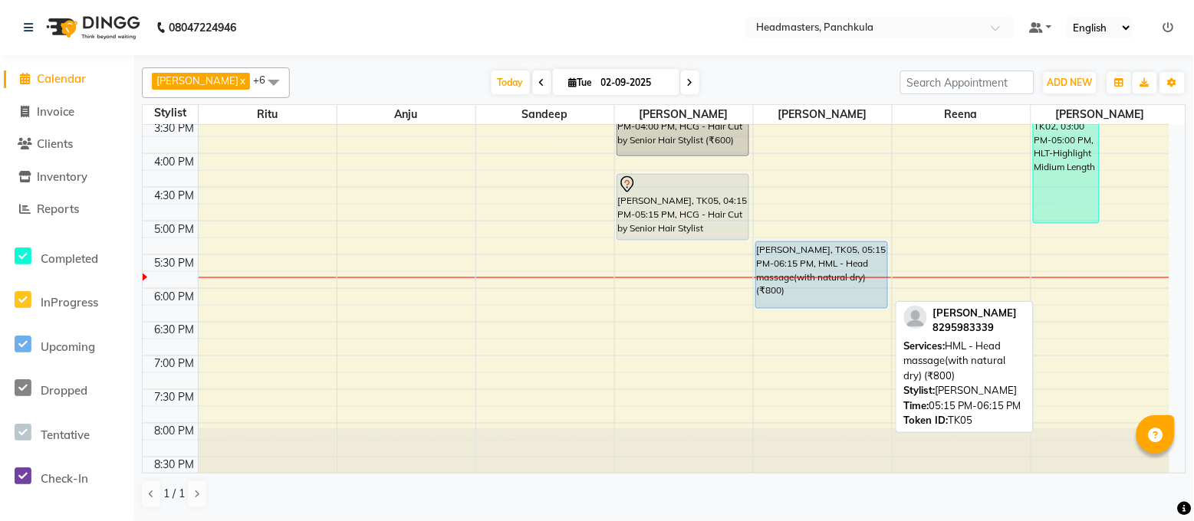
click at [805, 292] on div "[PERSON_NAME], TK05, 05:15 PM-06:15 PM, HML - Head massage(with natural dry) (₹…" at bounding box center [822, 275] width 132 height 66
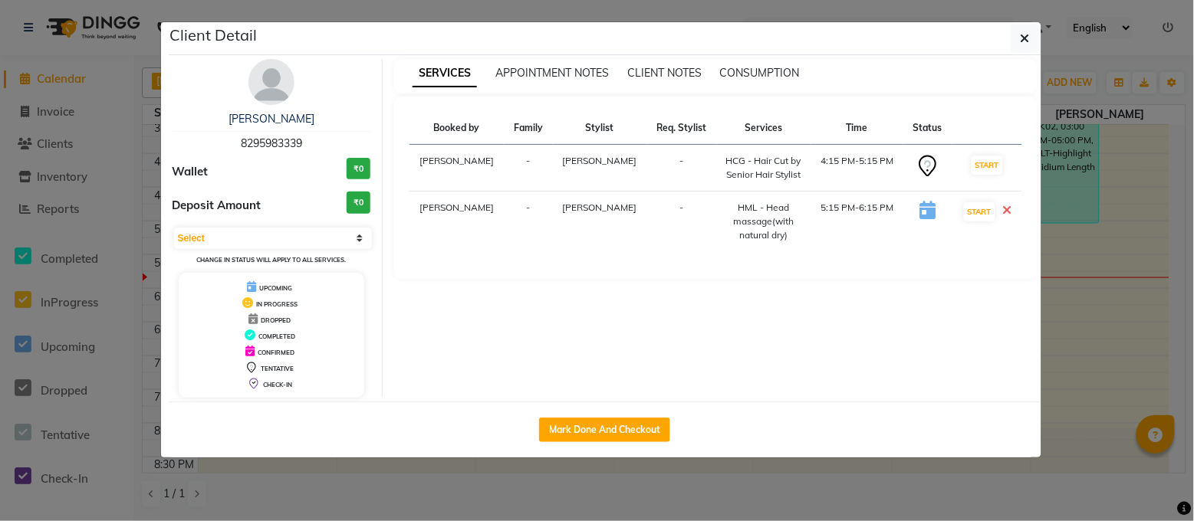
click at [1022, 20] on ngb-modal-window "Client Detail [PERSON_NAME] 8295983339 Wallet ₹0 Deposit Amount ₹0 Select IN SE…" at bounding box center [597, 260] width 1194 height 521
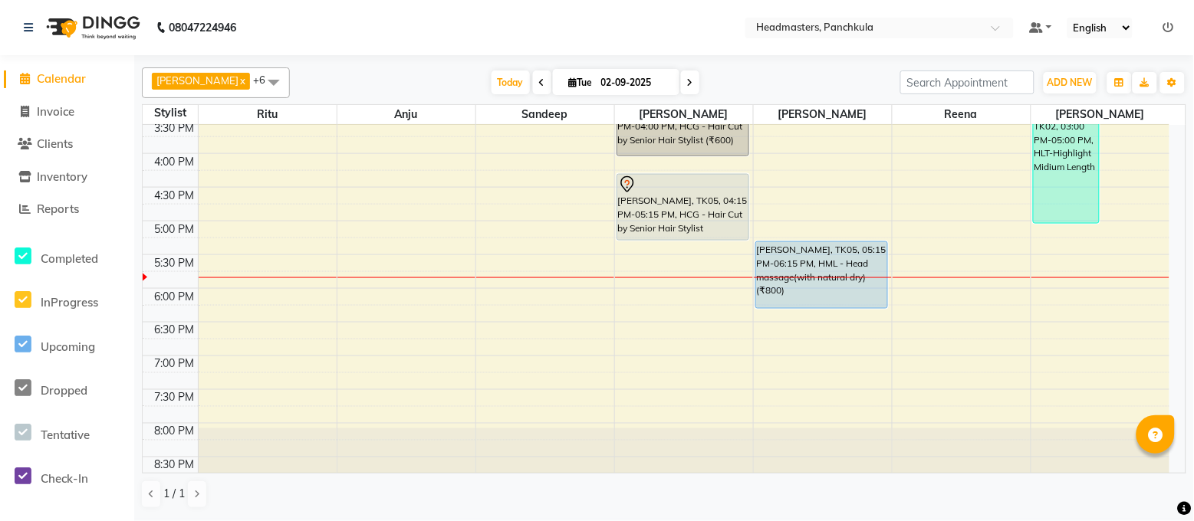
click at [1129, 19] on select "English ENGLISH Español العربية मराठी हिंदी ગુજરાતી தமிழ் 中文" at bounding box center [1099, 28] width 65 height 21
click at [24, 208] on icon at bounding box center [26, 209] width 12 height 12
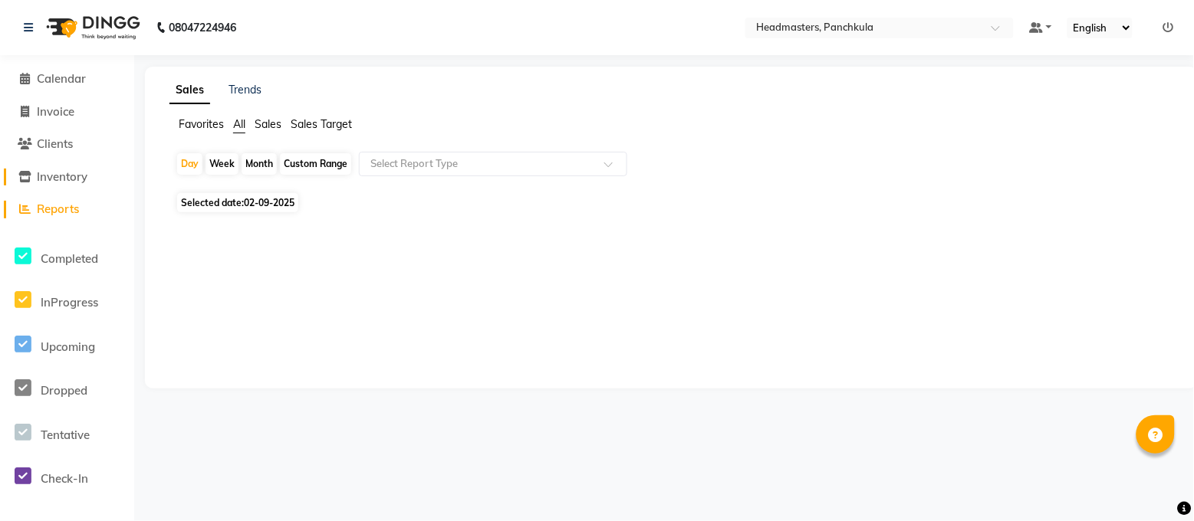
click at [71, 170] on span "Inventory" at bounding box center [62, 176] width 51 height 15
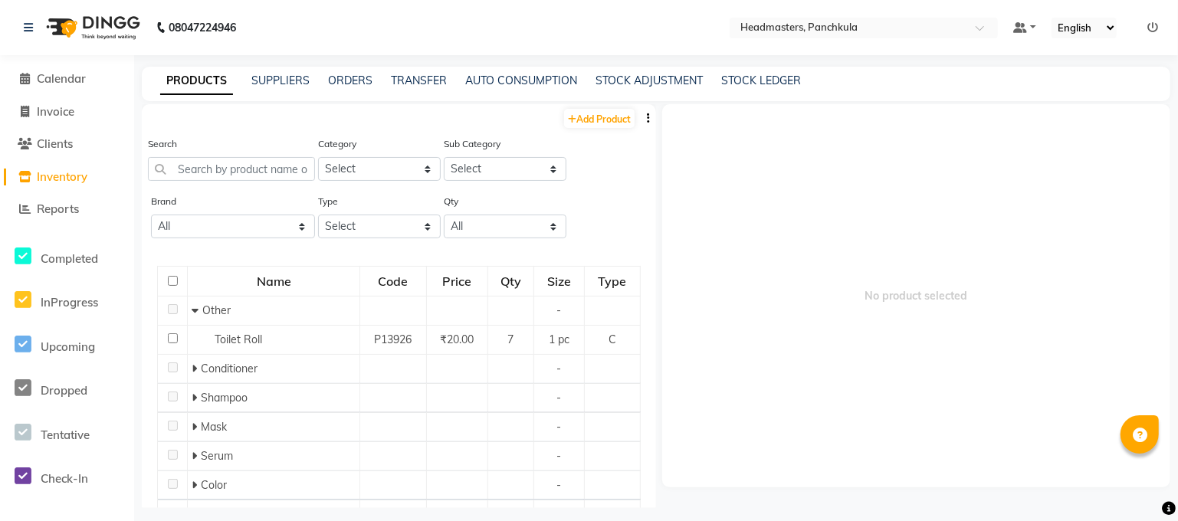
scroll to position [185, 0]
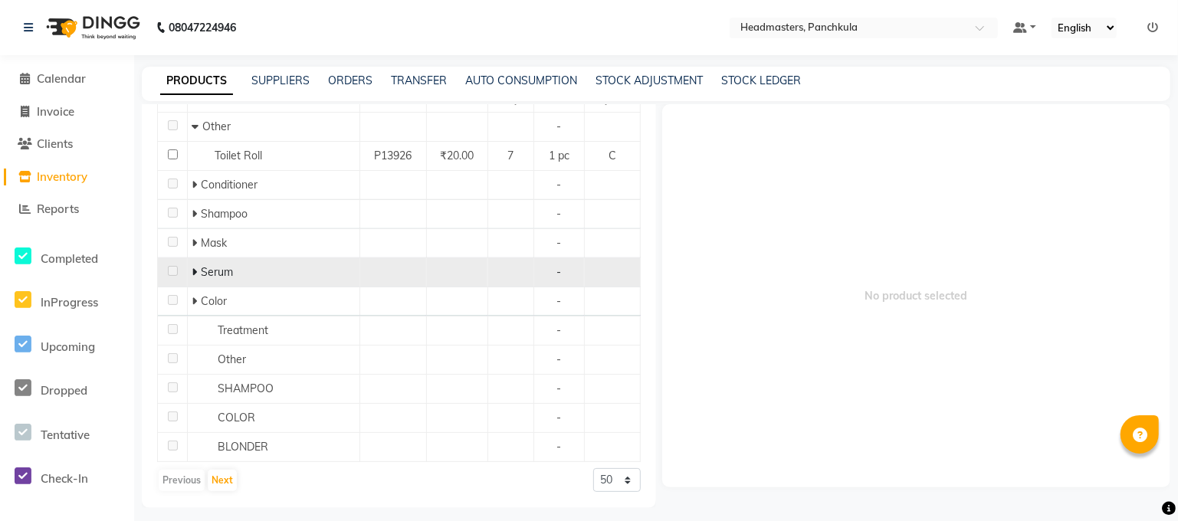
click at [412, 259] on td at bounding box center [393, 272] width 67 height 29
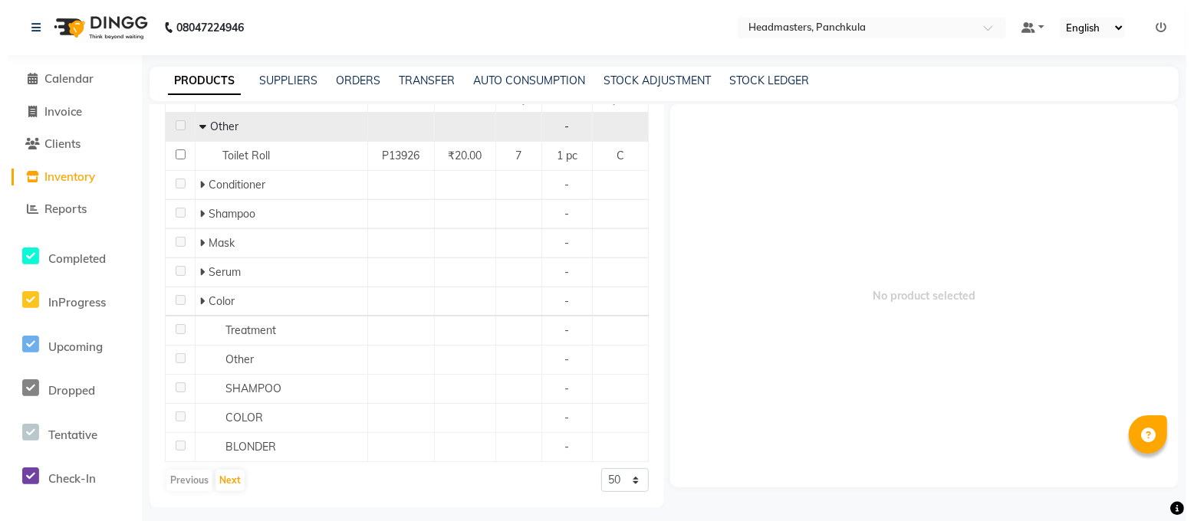
scroll to position [0, 0]
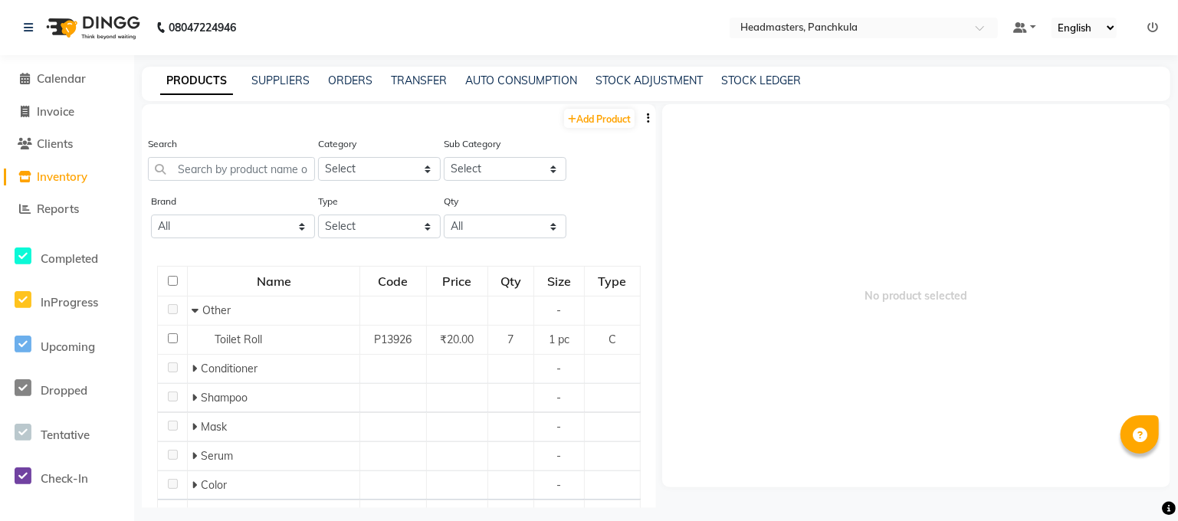
click at [36, 153] on li "Clients" at bounding box center [67, 144] width 134 height 33
click at [72, 130] on li "Clients" at bounding box center [67, 144] width 134 height 33
click at [48, 157] on li "Clients" at bounding box center [67, 144] width 134 height 33
click at [66, 130] on li "Clients" at bounding box center [67, 144] width 134 height 33
click at [61, 85] on span "Calendar" at bounding box center [61, 78] width 49 height 15
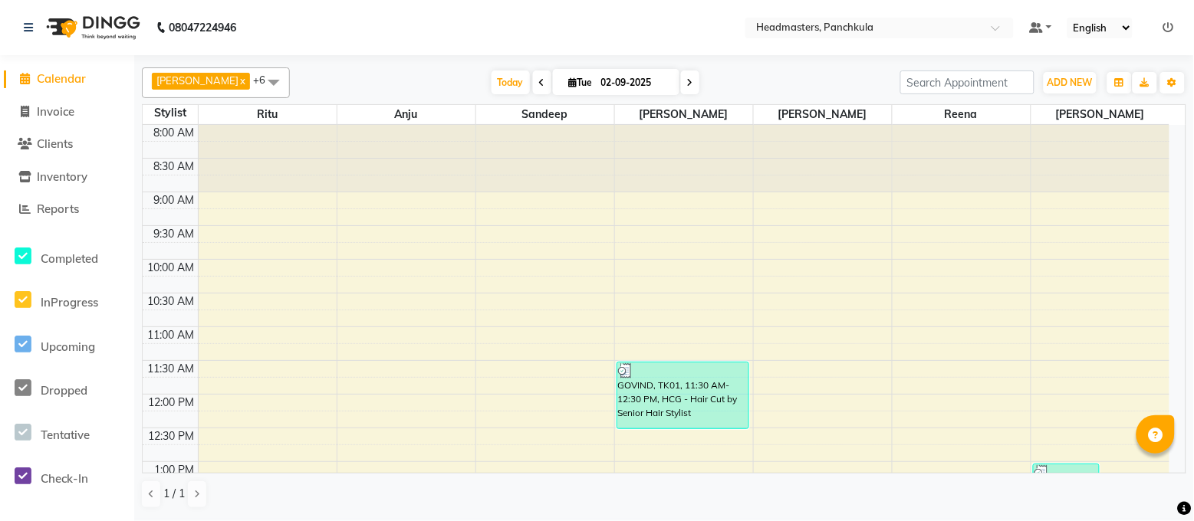
scroll to position [178, 0]
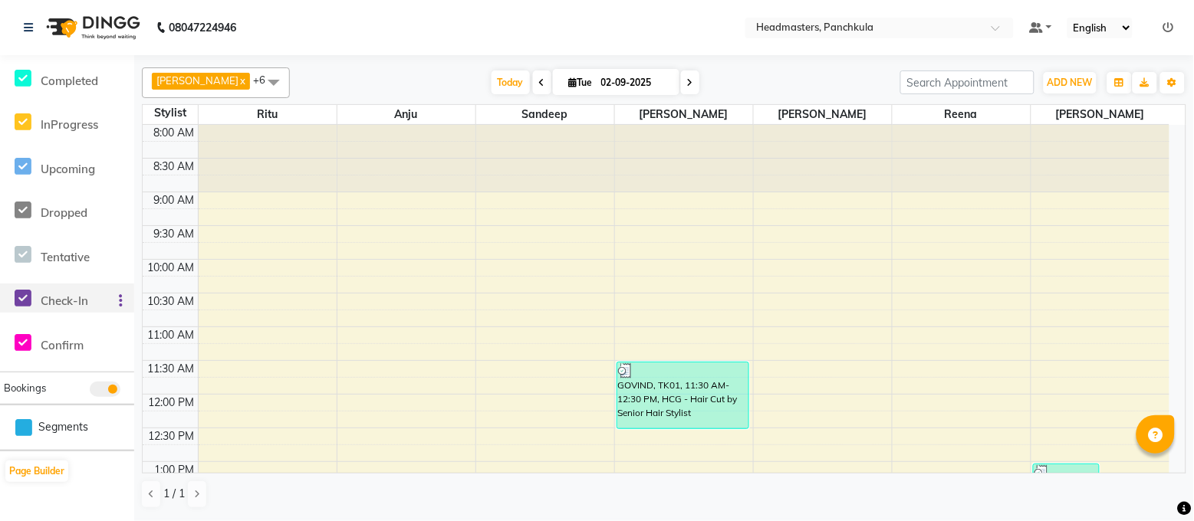
click at [120, 301] on icon at bounding box center [121, 301] width 4 height 1
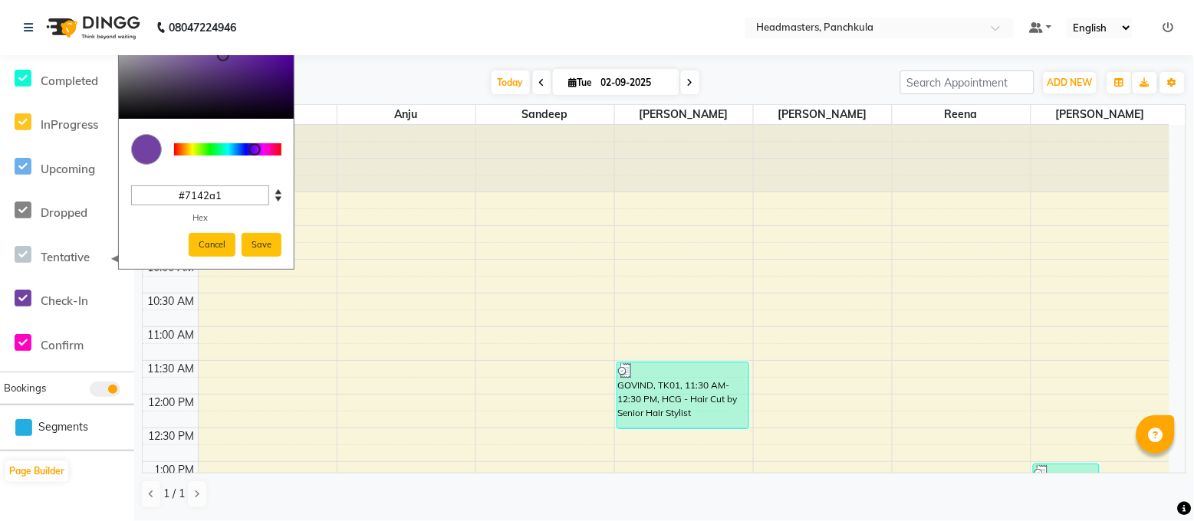
click at [278, 200] on span at bounding box center [278, 200] width 12 height 9
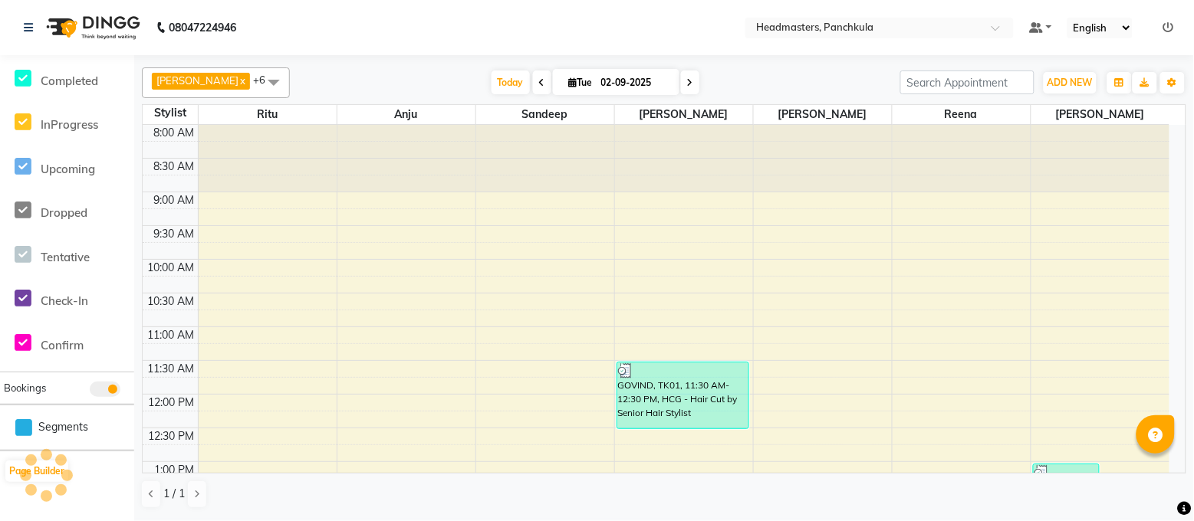
click at [393, 62] on div "[PERSON_NAME] x [PERSON_NAME] x [PERSON_NAME] x [PERSON_NAME] x [PERSON_NAME] x…" at bounding box center [664, 288] width 1044 height 454
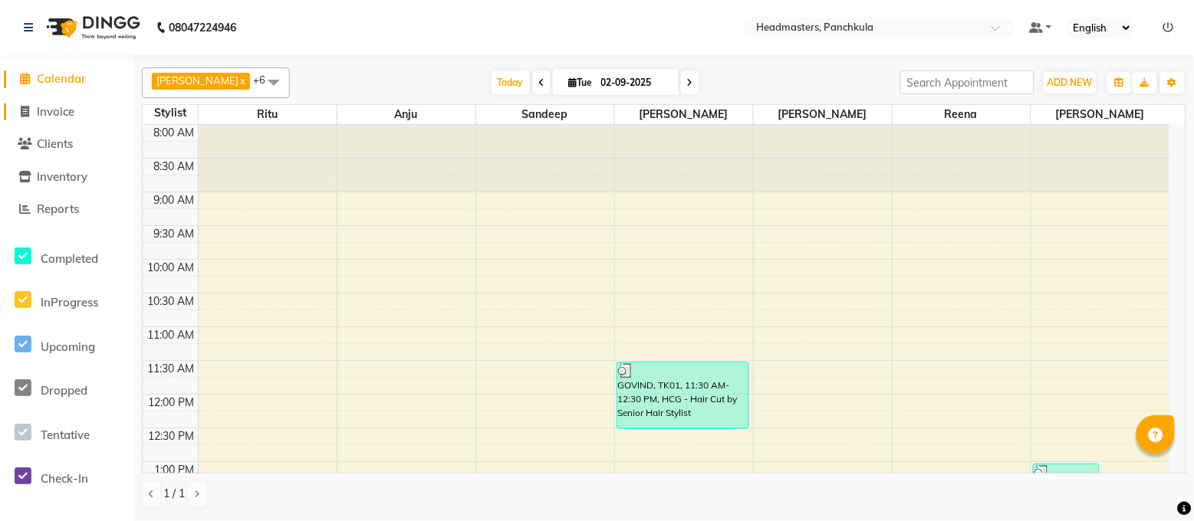
click at [82, 117] on link "Invoice" at bounding box center [67, 113] width 127 height 18
select select "service"
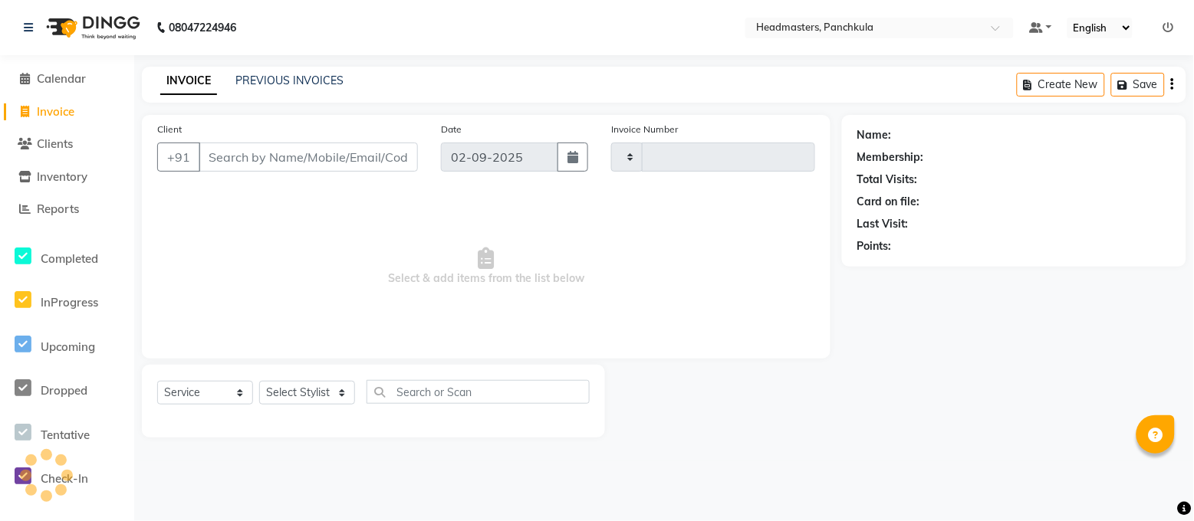
type input "2870"
select select "7376"
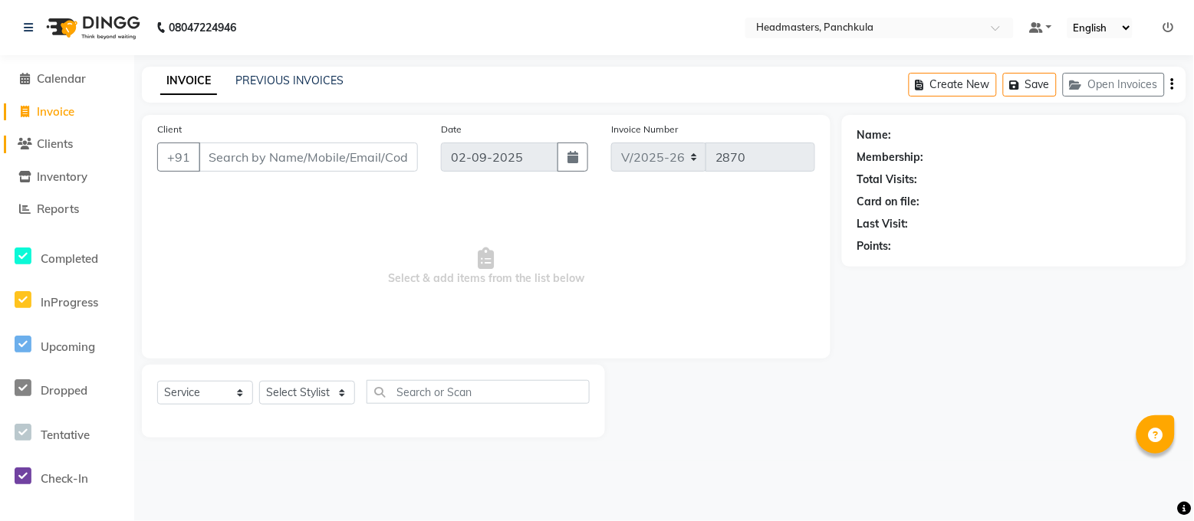
click at [88, 138] on link "Clients" at bounding box center [67, 145] width 127 height 18
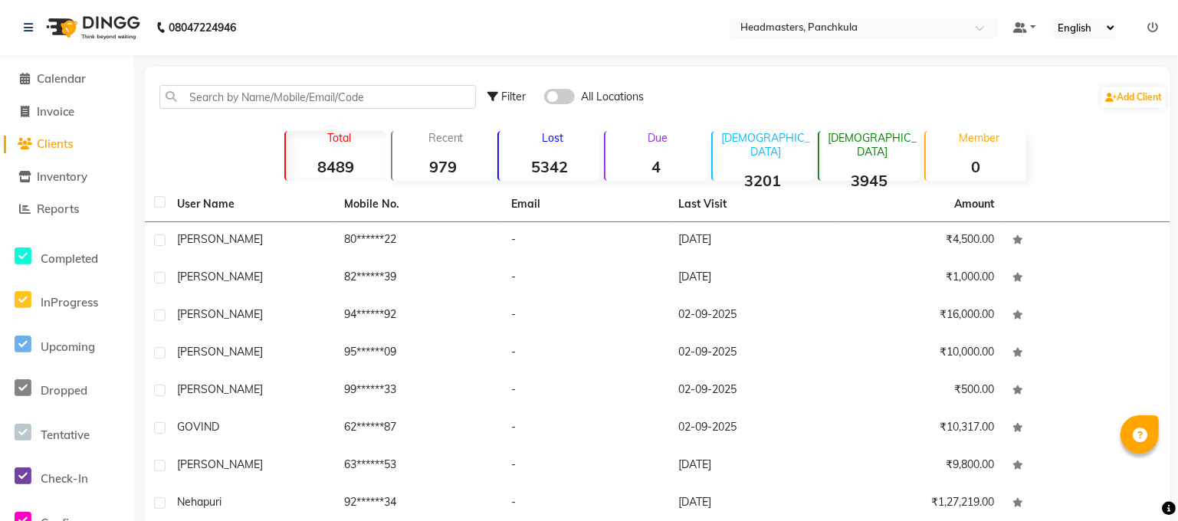
click at [100, 186] on li "Inventory" at bounding box center [67, 177] width 134 height 33
click at [85, 176] on span "Inventory" at bounding box center [62, 176] width 51 height 15
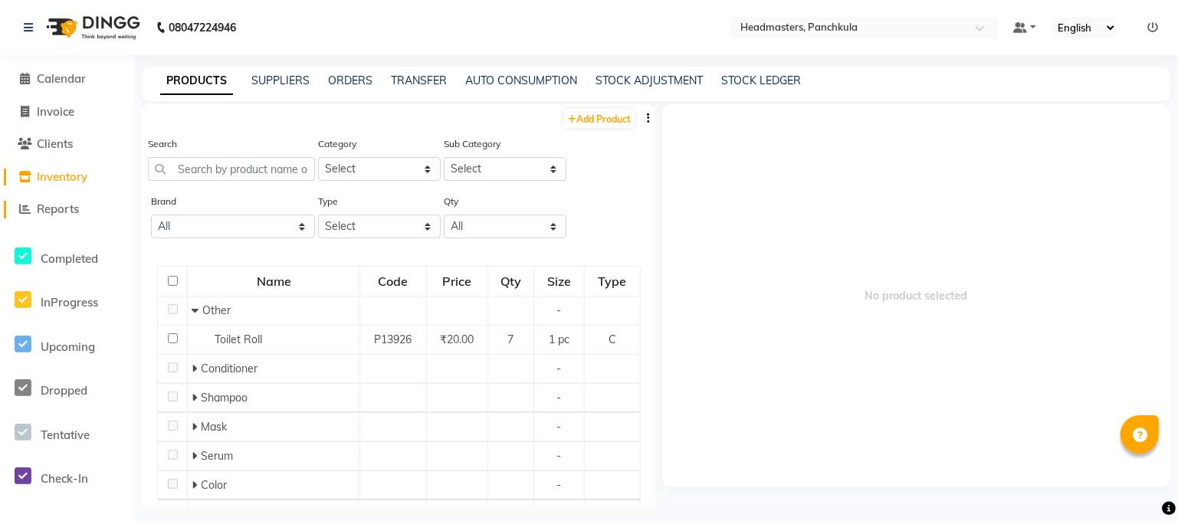
click at [89, 212] on link "Reports" at bounding box center [67, 210] width 127 height 18
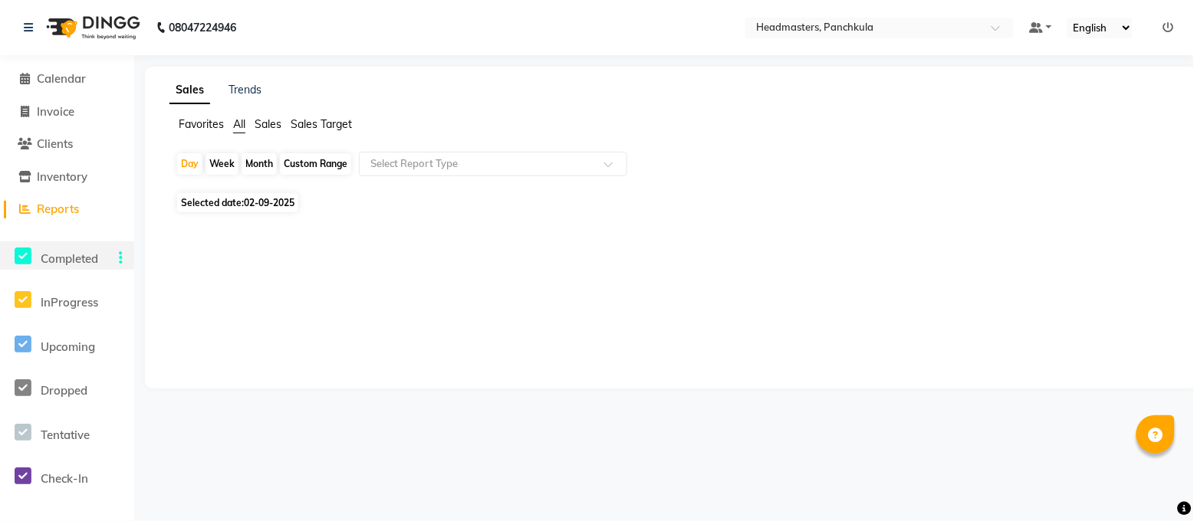
click at [61, 268] on div "Completed" at bounding box center [33, 256] width 67 height 29
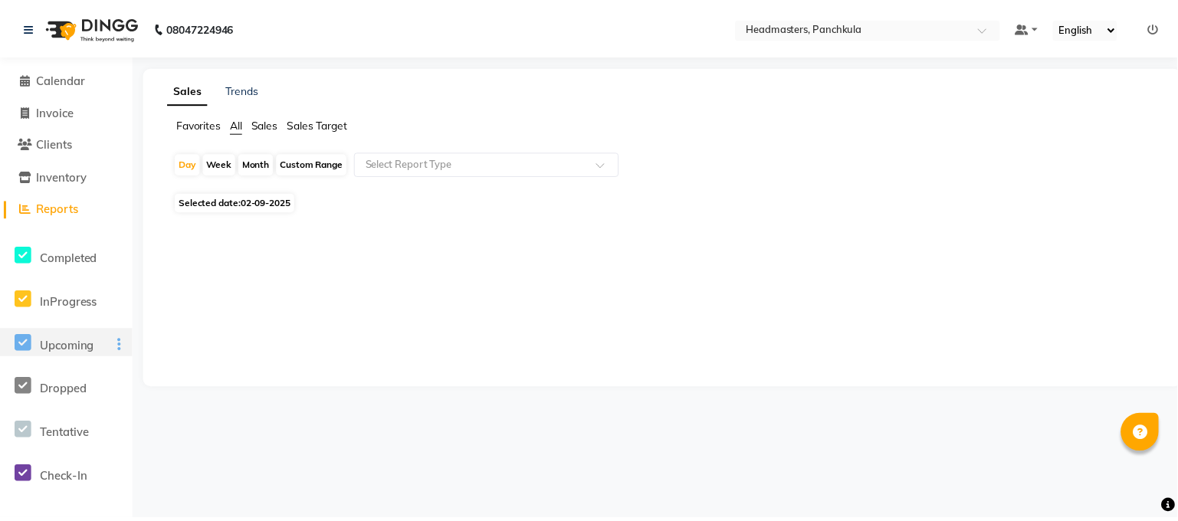
scroll to position [102, 0]
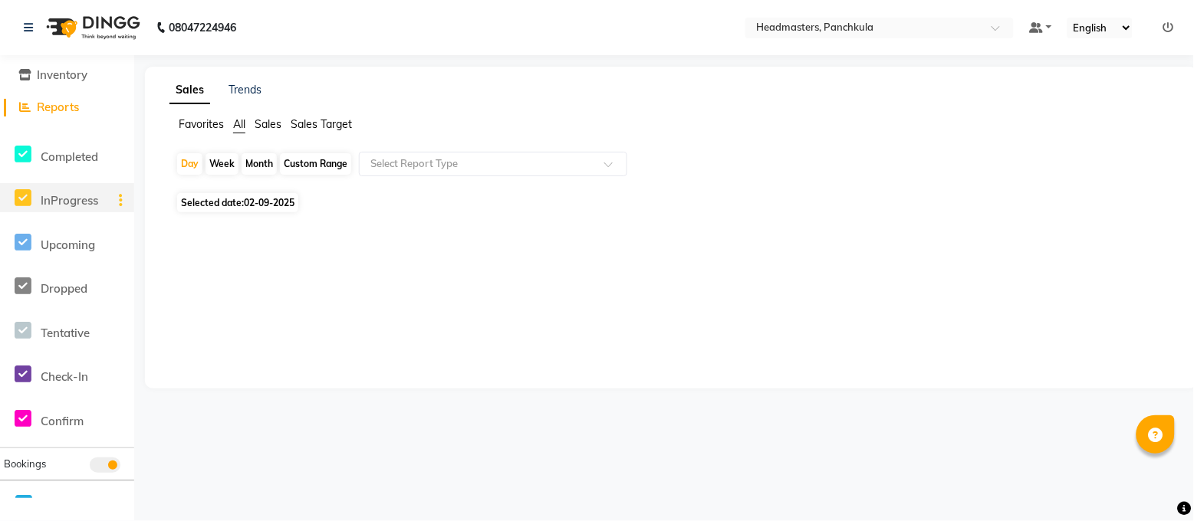
click at [80, 199] on span "InProgress" at bounding box center [70, 200] width 58 height 15
drag, startPoint x: 1116, startPoint y: 0, endPoint x: 610, endPoint y: 484, distance: 699.5
click at [610, 484] on div "08047224946 Select Location × Headmasters, Panchkula Default Panel My Panel Eng…" at bounding box center [597, 260] width 1194 height 521
click at [65, 154] on span "Completed" at bounding box center [70, 157] width 58 height 15
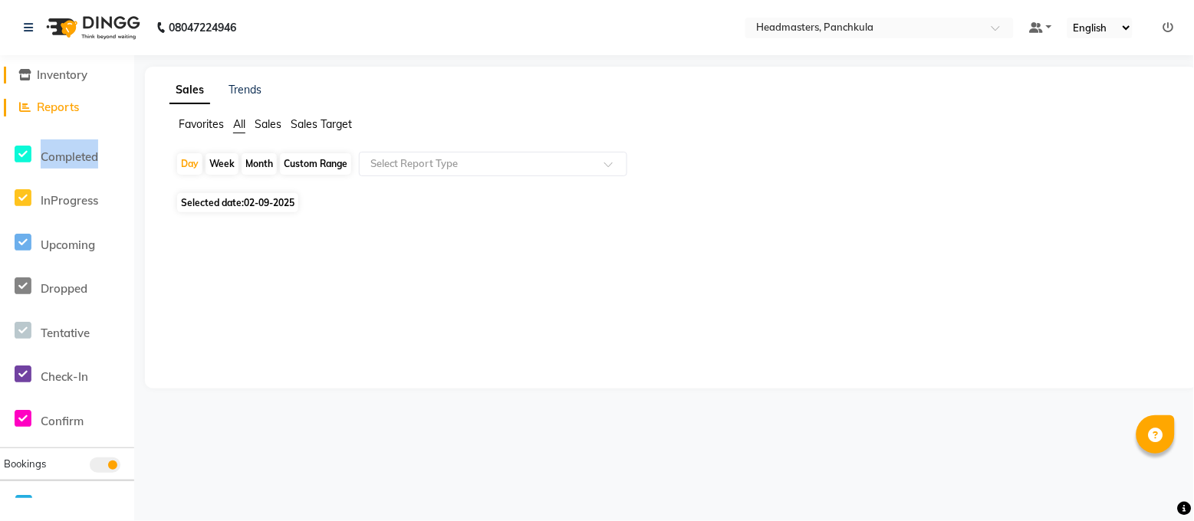
click at [79, 77] on span "Inventory" at bounding box center [62, 74] width 51 height 15
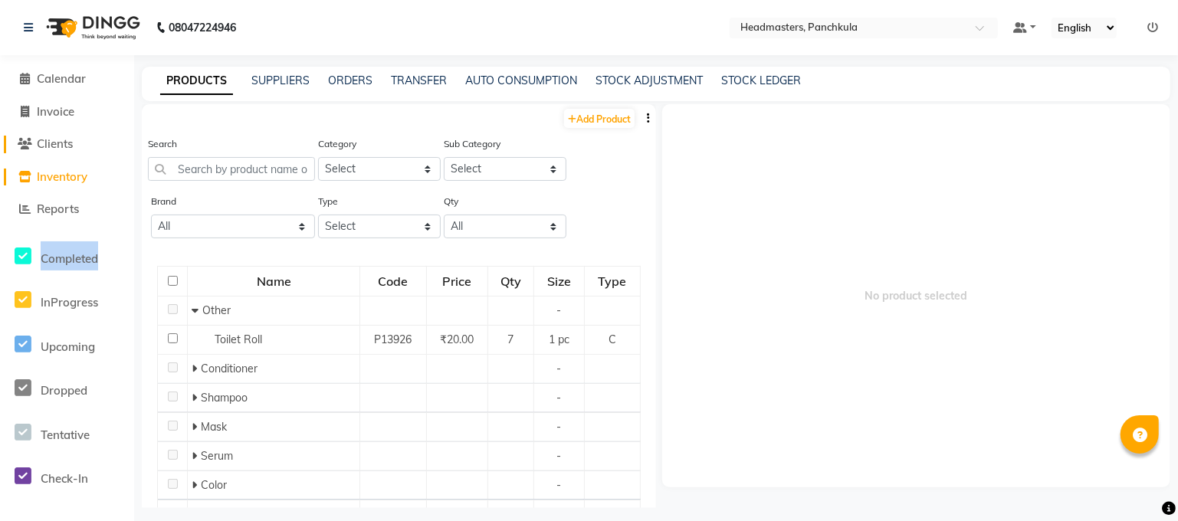
click at [54, 148] on span "Clients" at bounding box center [55, 143] width 36 height 15
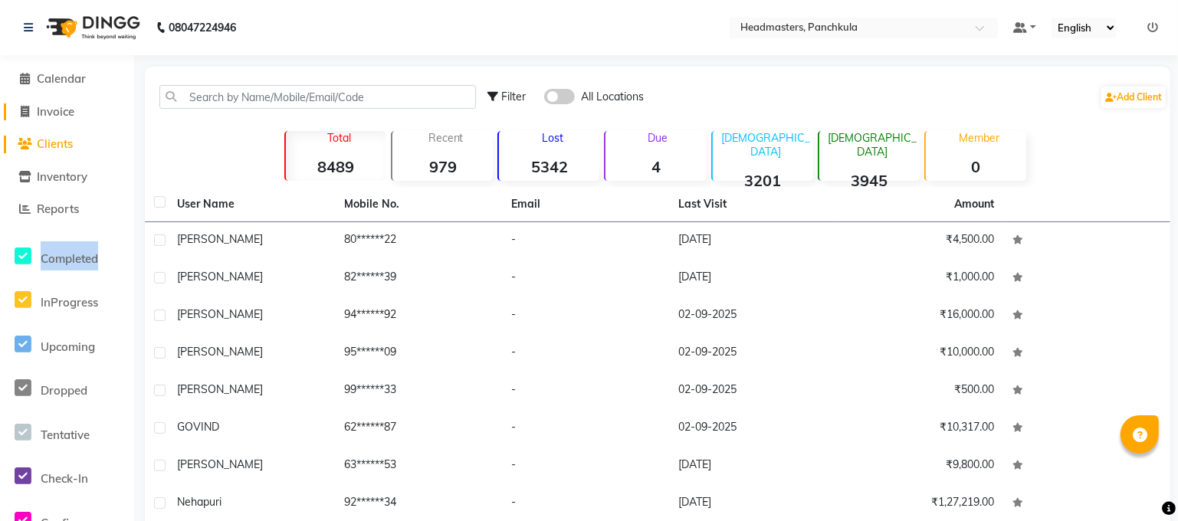
drag, startPoint x: 80, startPoint y: 115, endPoint x: 97, endPoint y: 129, distance: 22.4
click at [77, 115] on link "Invoice" at bounding box center [67, 113] width 127 height 18
select select "service"
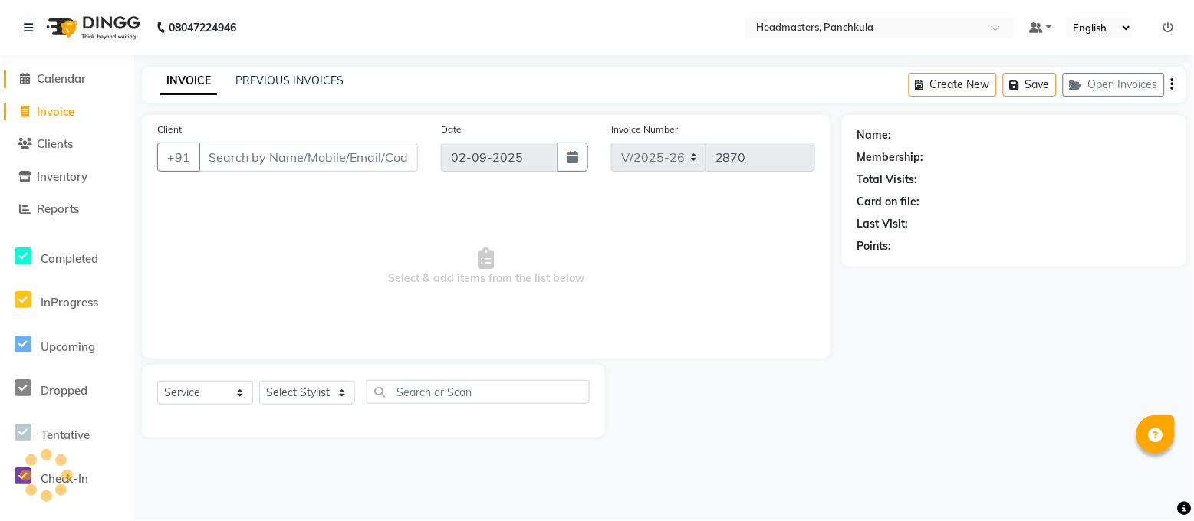
click at [76, 80] on span "Calendar" at bounding box center [61, 78] width 49 height 15
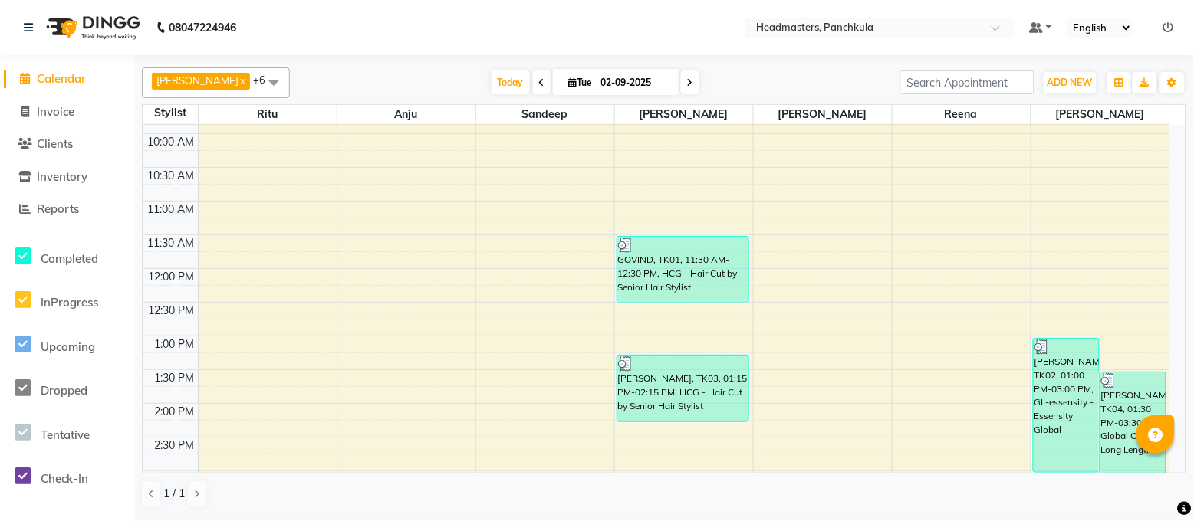
scroll to position [534, 0]
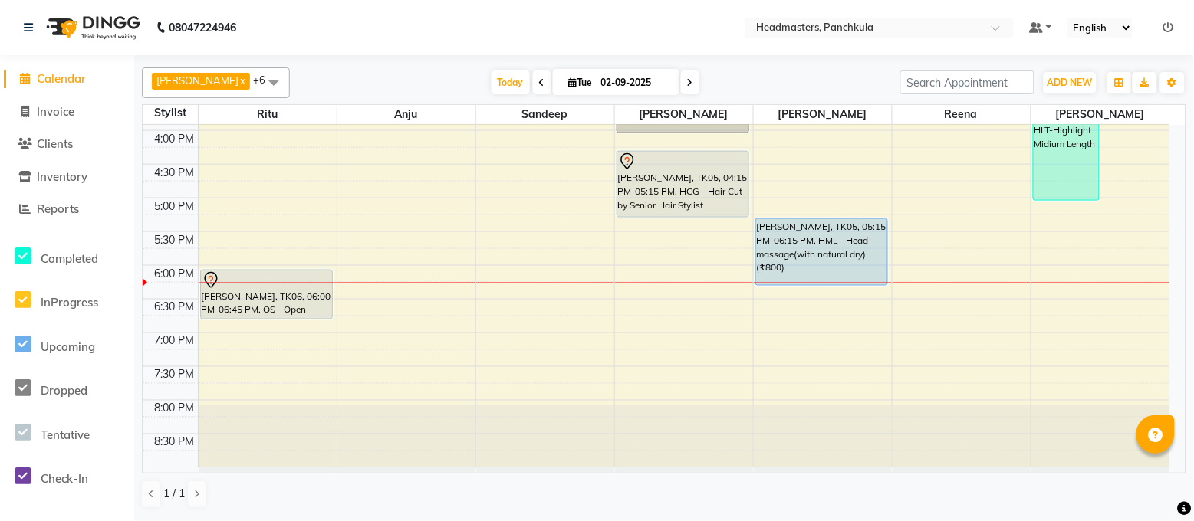
click at [61, 124] on li "Invoice" at bounding box center [67, 112] width 134 height 33
click at [74, 113] on span "Invoice" at bounding box center [56, 111] width 38 height 15
select select "service"
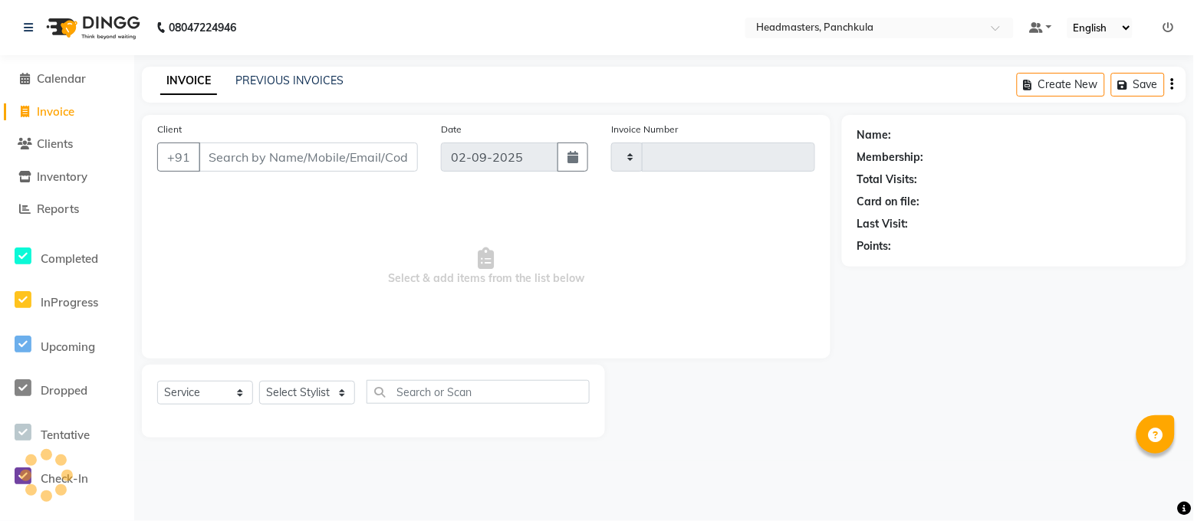
type input "2870"
select select "7376"
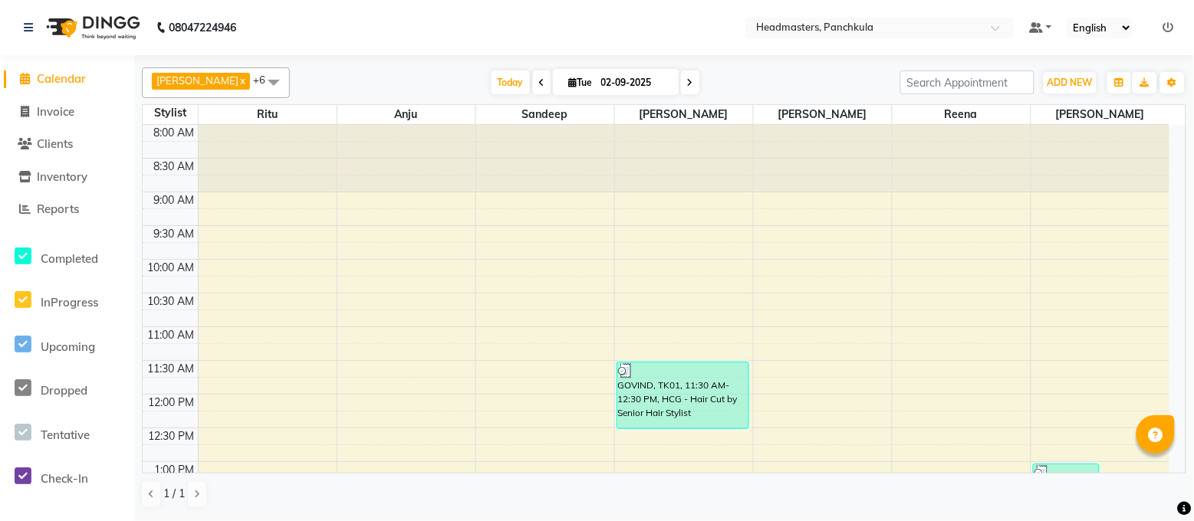
click at [520, 7] on nav "08047224946 Select Location × Headmasters, Panchkula Default Panel My Panel Eng…" at bounding box center [597, 27] width 1194 height 55
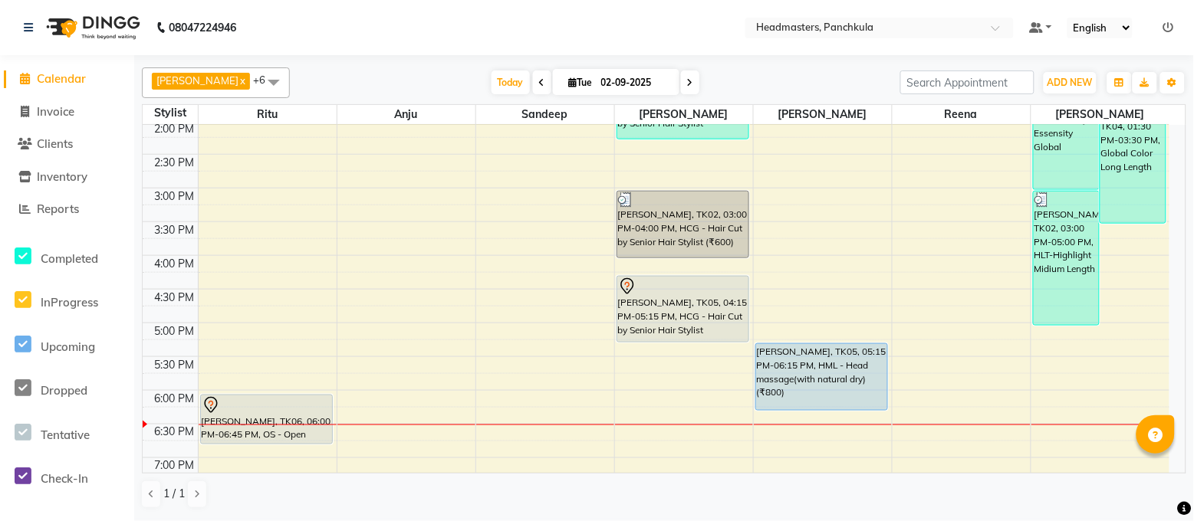
scroll to position [511, 0]
